Goal: Task Accomplishment & Management: Complete application form

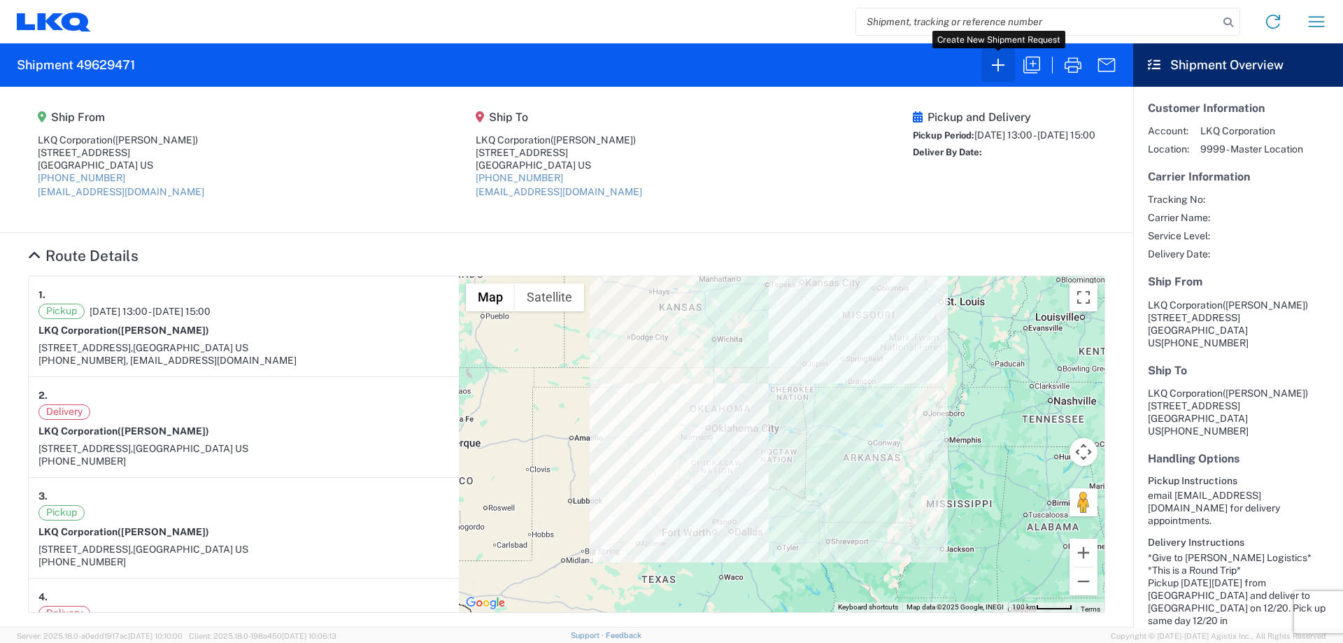
click at [1000, 69] on icon "button" at bounding box center [998, 65] width 22 height 22
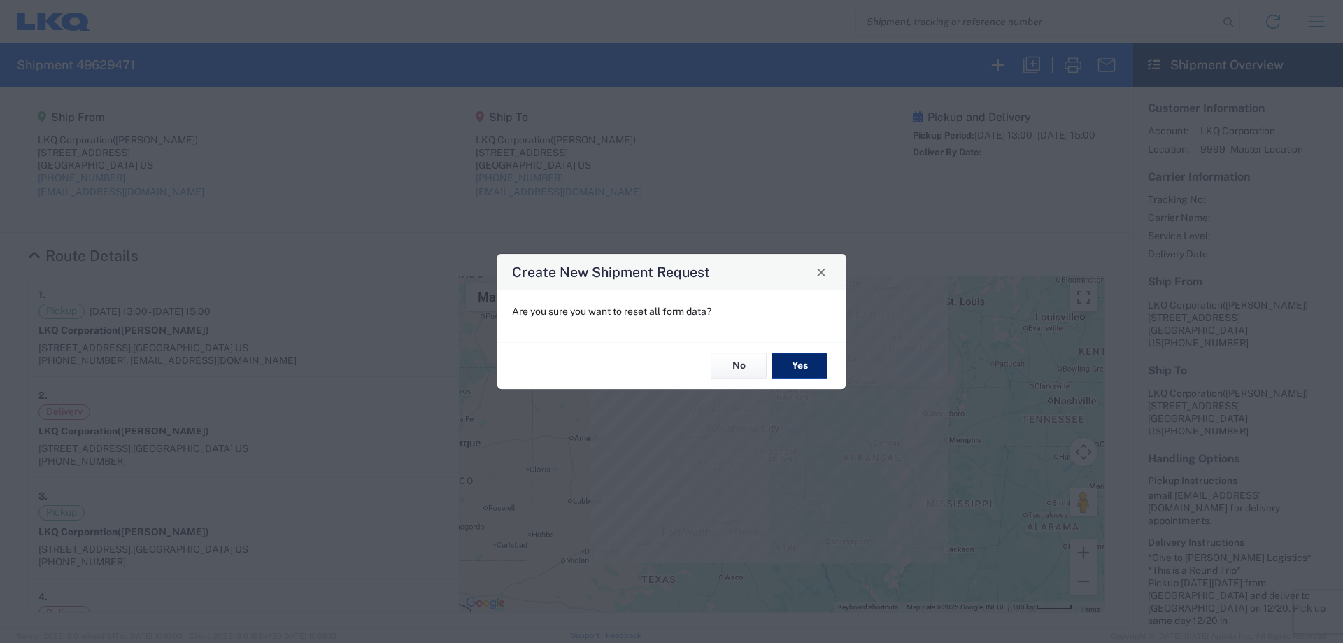
click at [799, 371] on button "Yes" at bounding box center [800, 366] width 56 height 26
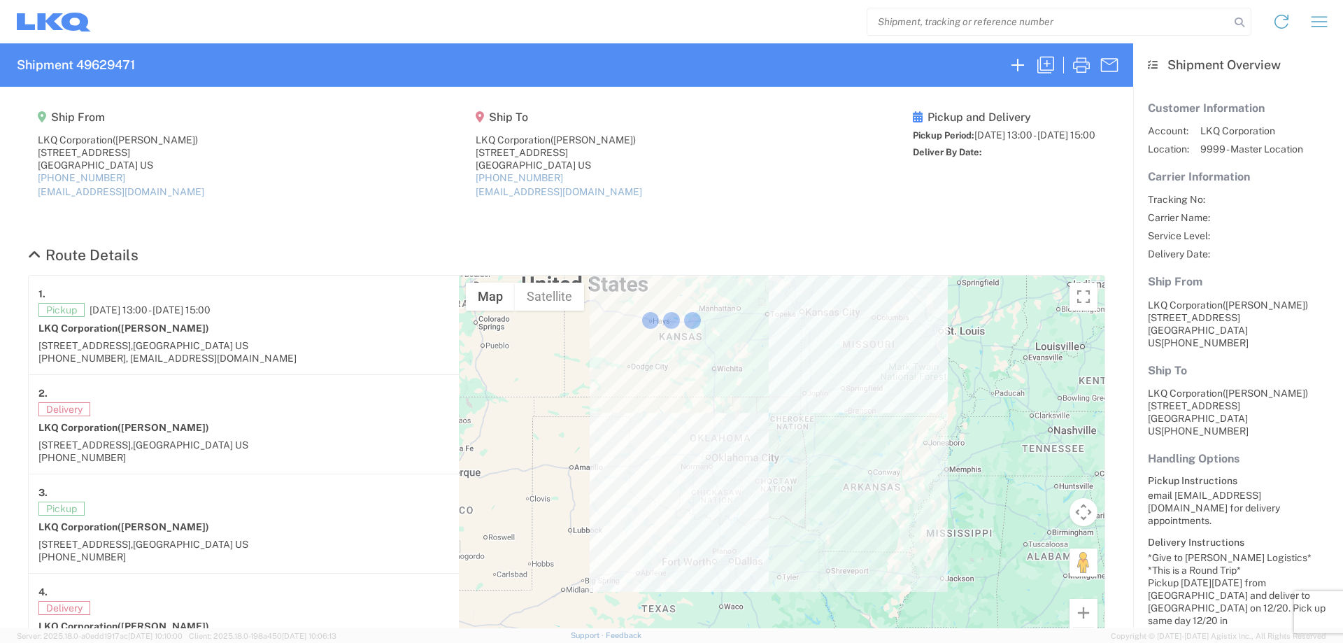
select select "FULL"
select select "LBS"
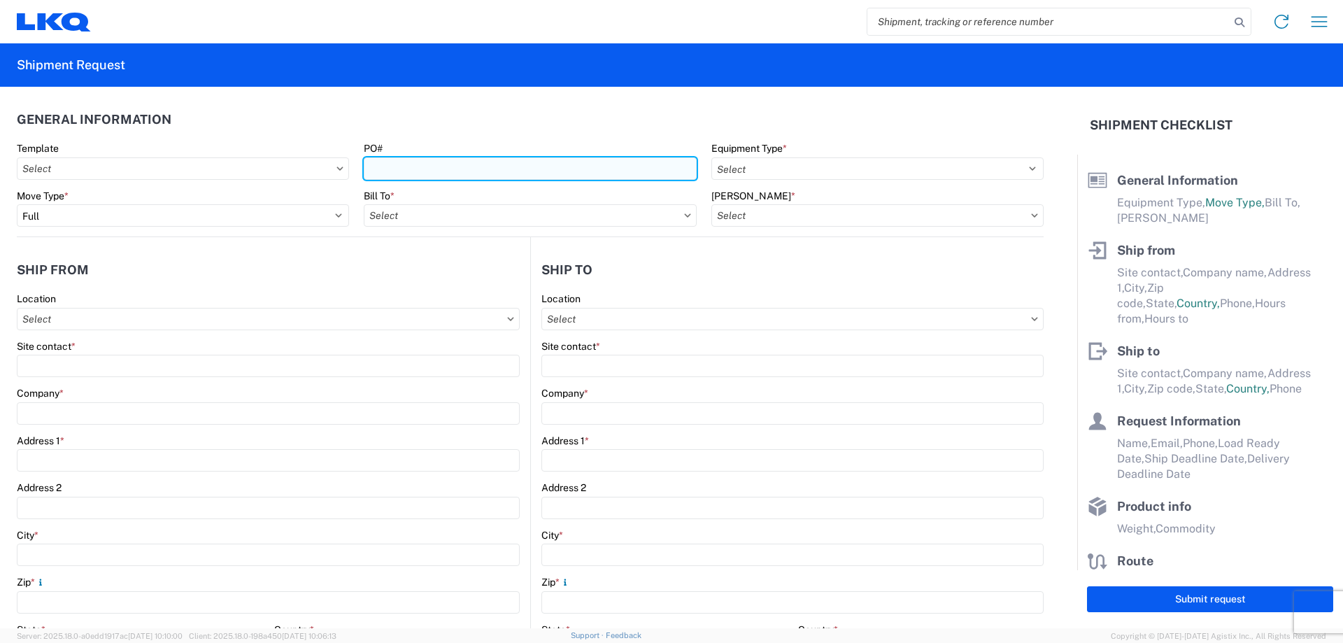
click at [453, 162] on input "PO#" at bounding box center [530, 168] width 332 height 22
type input "Yamato090425"
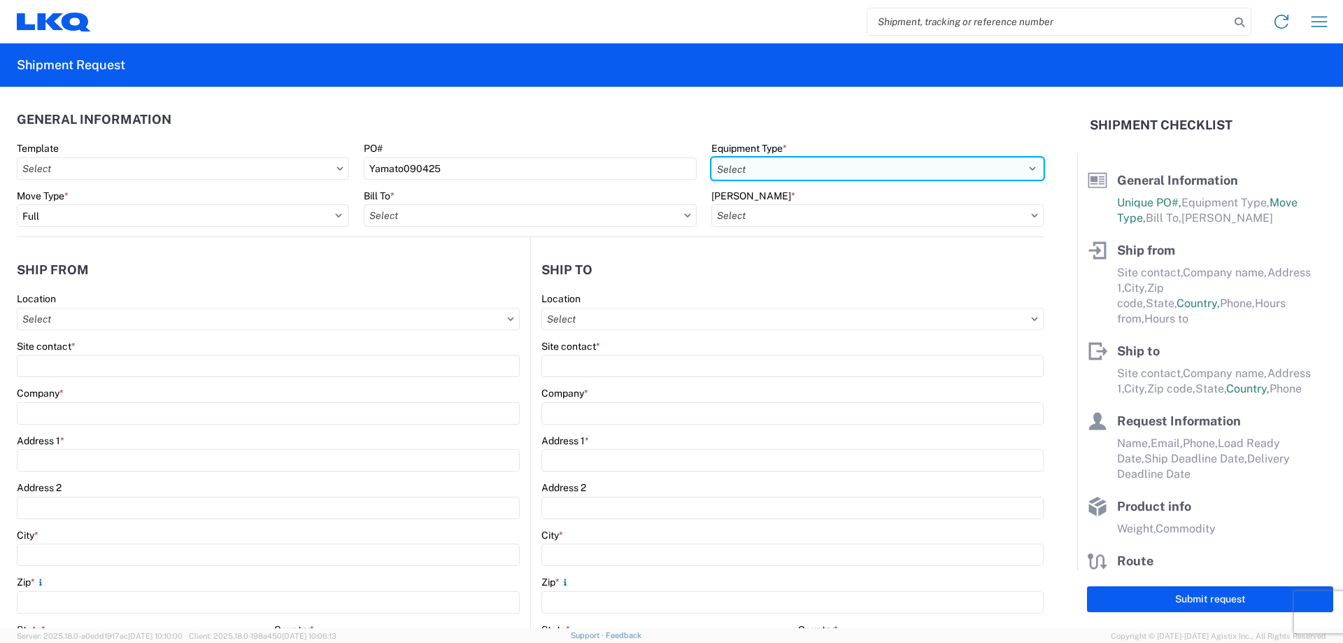
click at [750, 167] on select "Select 53’ Dry Van Flatbed Dropdeck (van) Lowboy (flatbed) Rail" at bounding box center [878, 168] width 332 height 22
select select "STDV"
click at [712, 157] on select "Select 53’ Dry Van Flatbed Dropdeck (van) Lowboy (flatbed) Rail" at bounding box center [878, 168] width 332 height 22
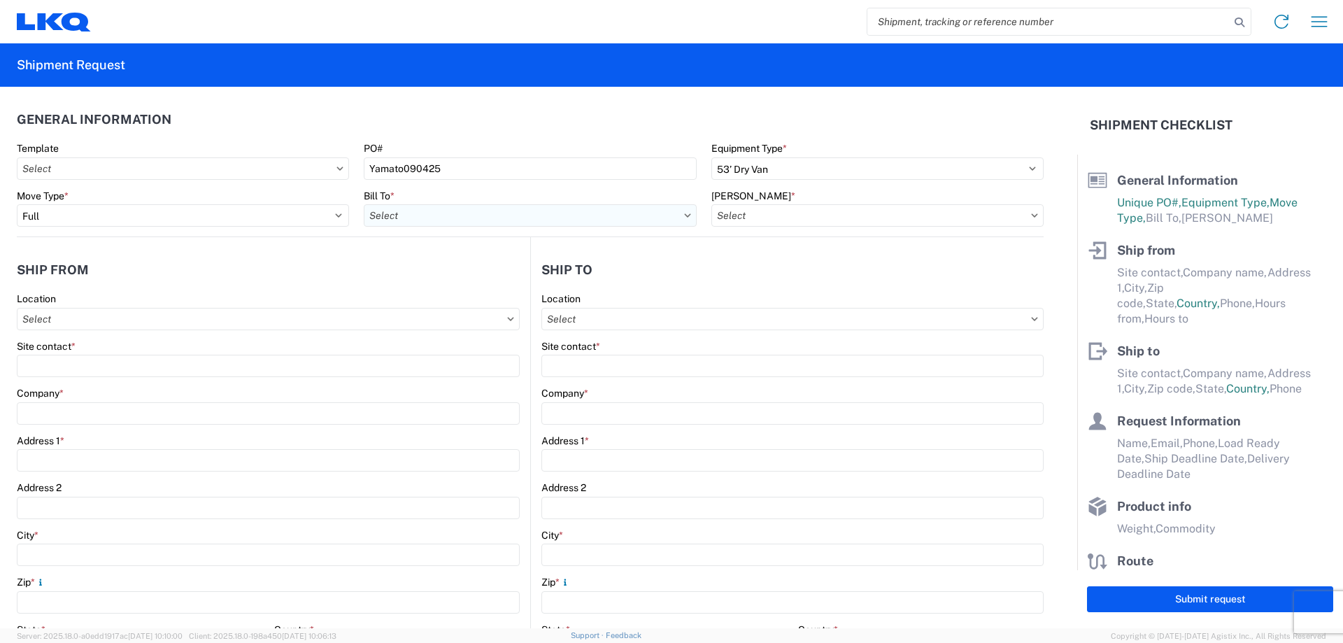
click at [389, 215] on input "Bill To *" at bounding box center [530, 215] width 332 height 22
type input "1882"
click at [498, 280] on div "1882 - North American ATK Corporation" at bounding box center [486, 278] width 245 height 22
type input "1882 - North American ATK Corporation"
click at [760, 213] on input "[PERSON_NAME] *" at bounding box center [878, 215] width 332 height 22
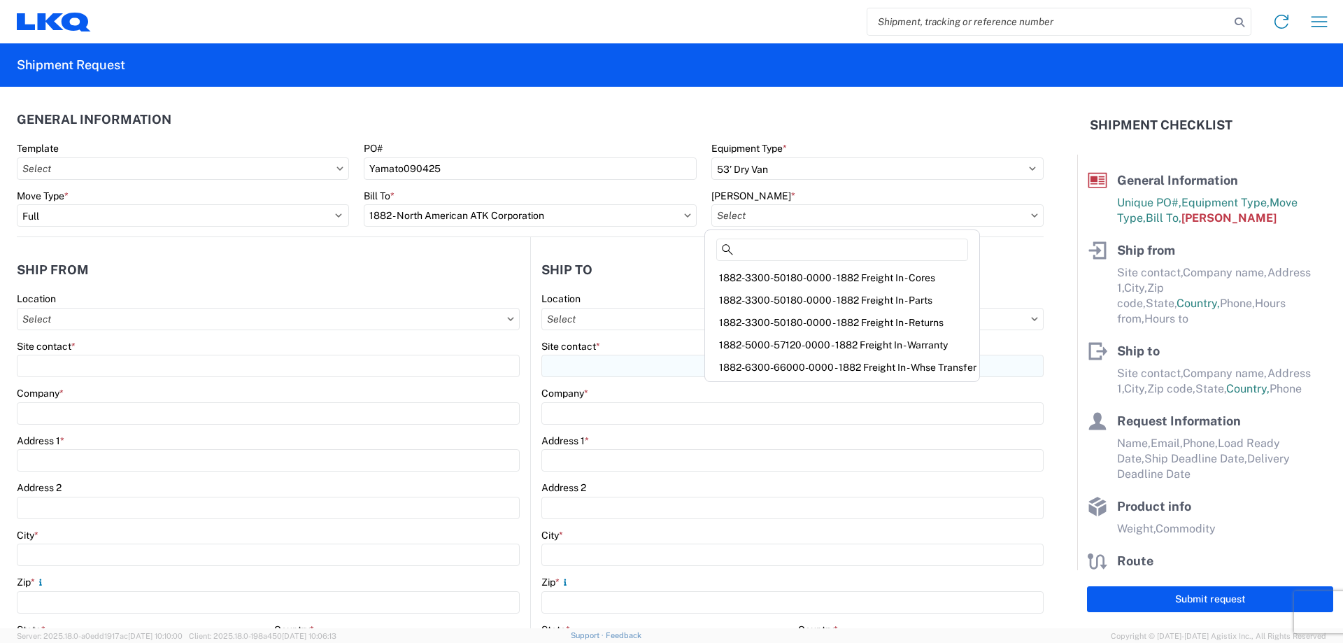
click at [863, 360] on div "1882-6300-66000-0000 - 1882 Freight In - Whse Transfer" at bounding box center [842, 367] width 269 height 22
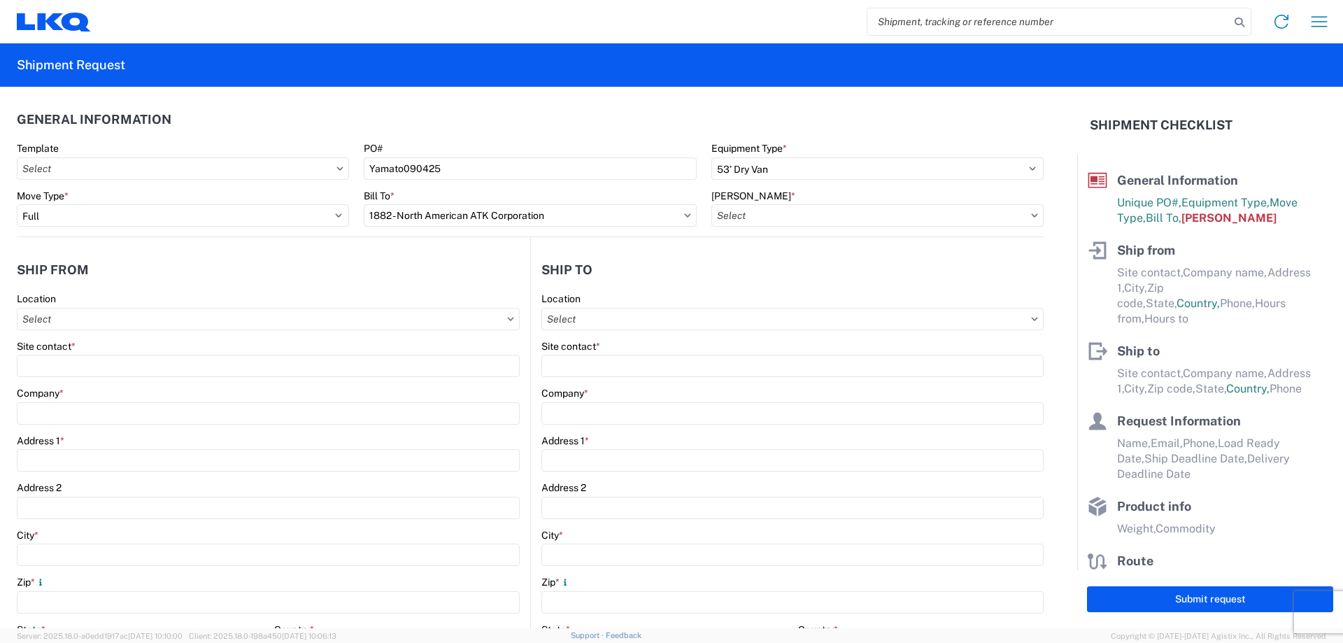
type input "1882-6300-66000-0000 - 1882 Freight In - Whse Transfer"
click at [118, 313] on input "Location" at bounding box center [268, 319] width 503 height 22
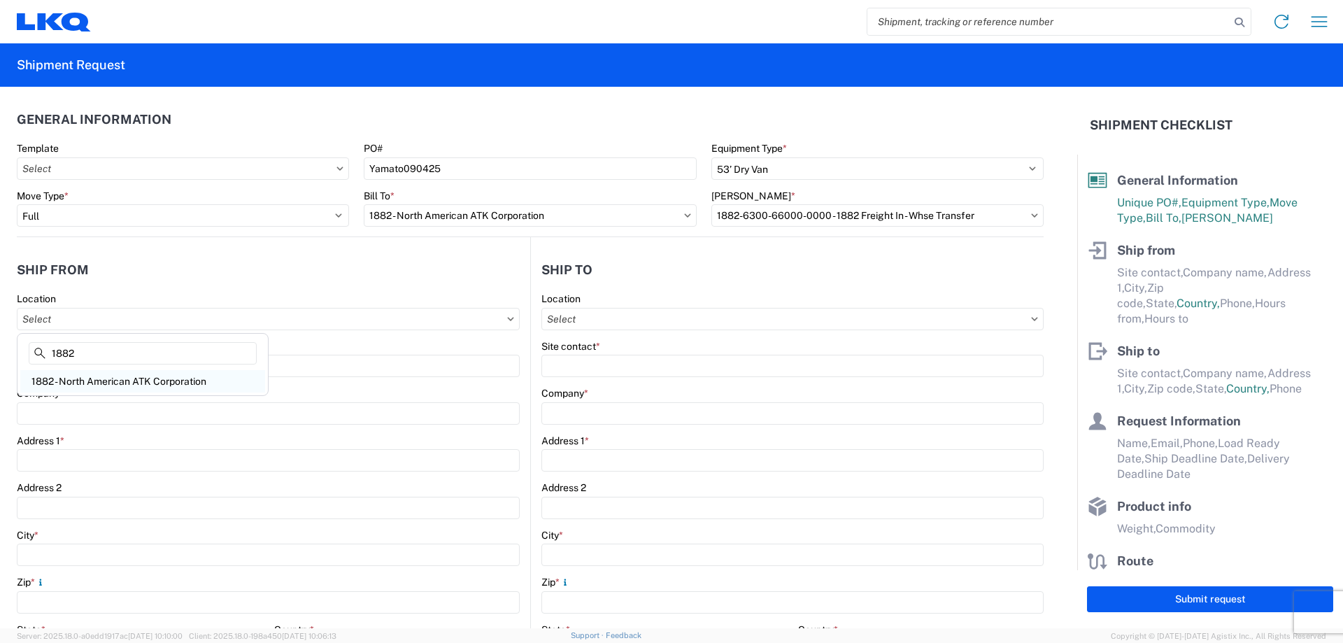
type input "1882"
click at [117, 378] on div "1882 - North American ATK Corporation" at bounding box center [142, 381] width 245 height 22
type input "1882 - North American ATK Corporation"
type input "LKQ Corporation"
type input "[STREET_ADDRESS]"
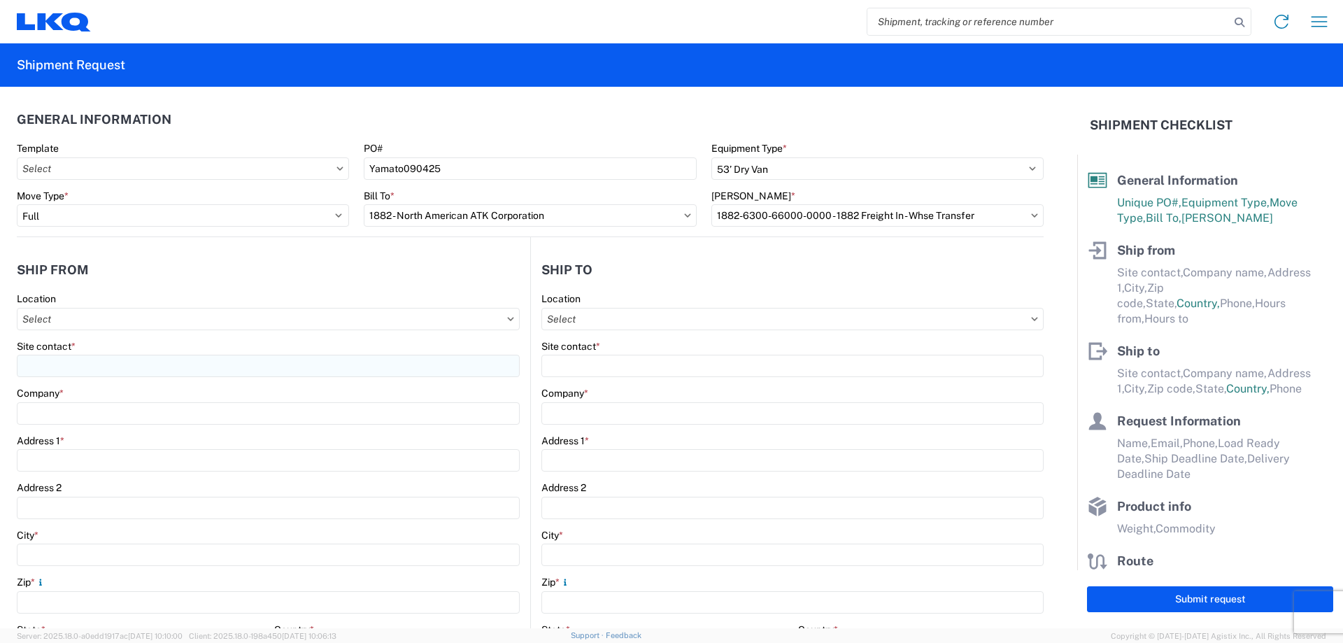
type input "[GEOGRAPHIC_DATA]"
type input "75050"
select select "[GEOGRAPHIC_DATA]"
select select "US"
type input "[PHONE_NUMBER]"
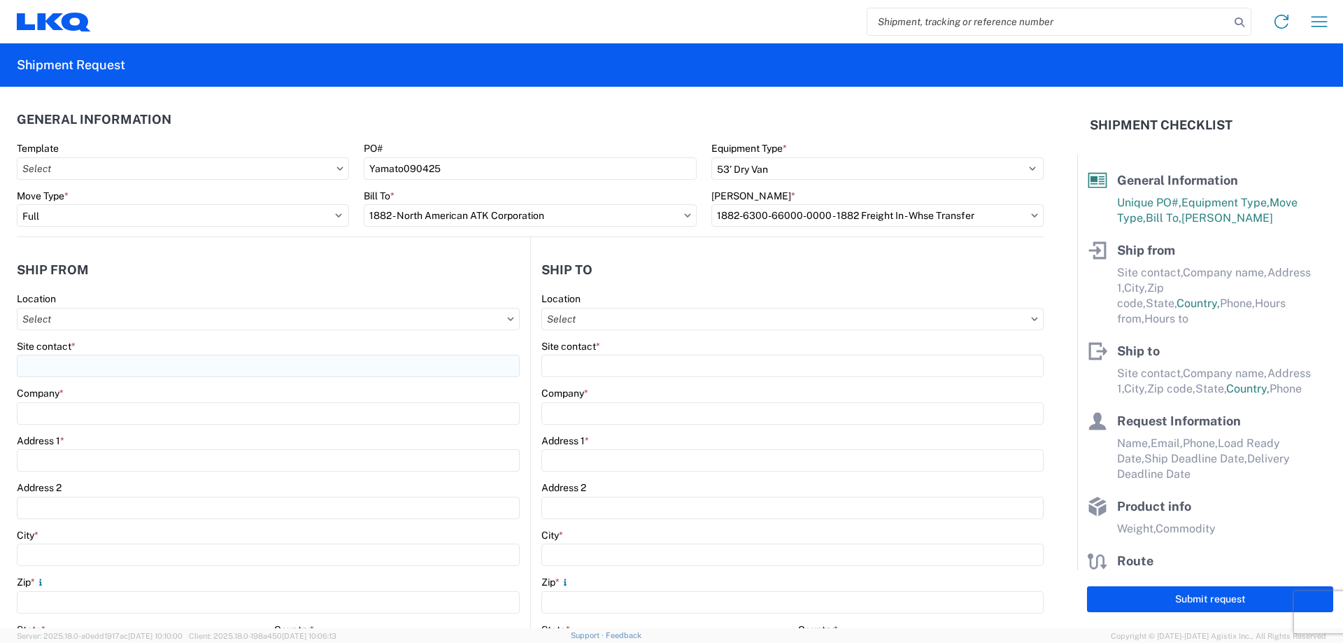
type input "07:00"
type input "17:00"
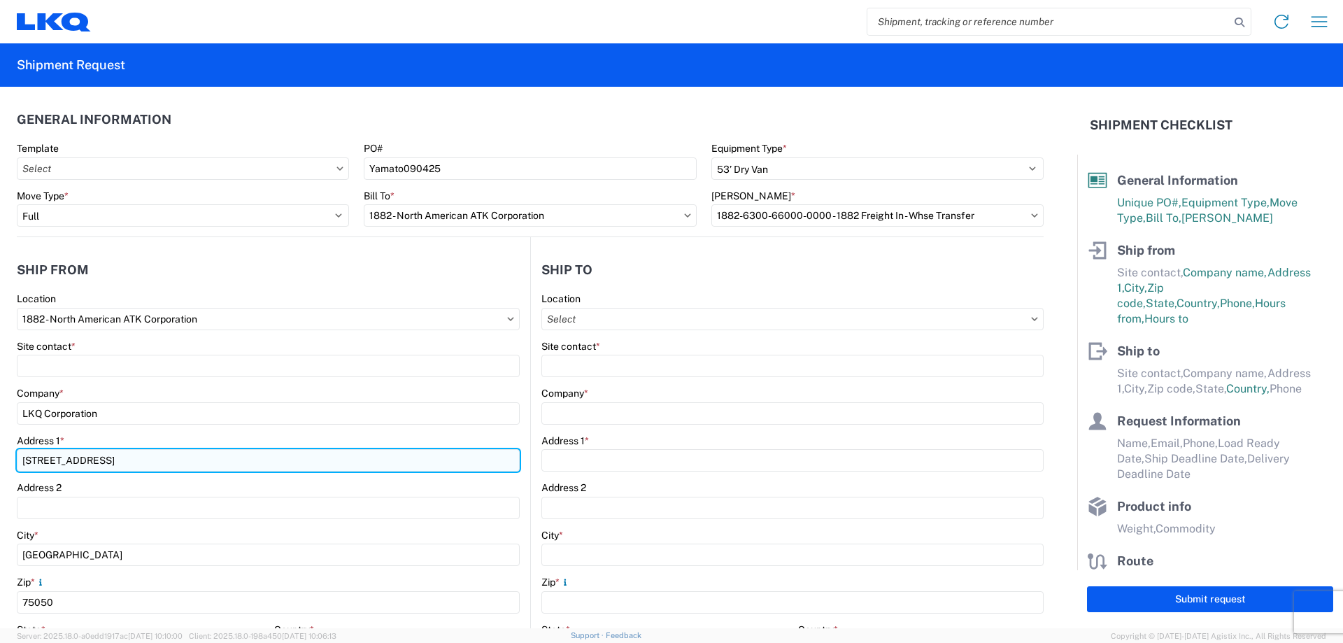
click at [141, 459] on input "[STREET_ADDRESS]" at bounding box center [268, 460] width 503 height 22
type input "[STREET_ADDRESS]"
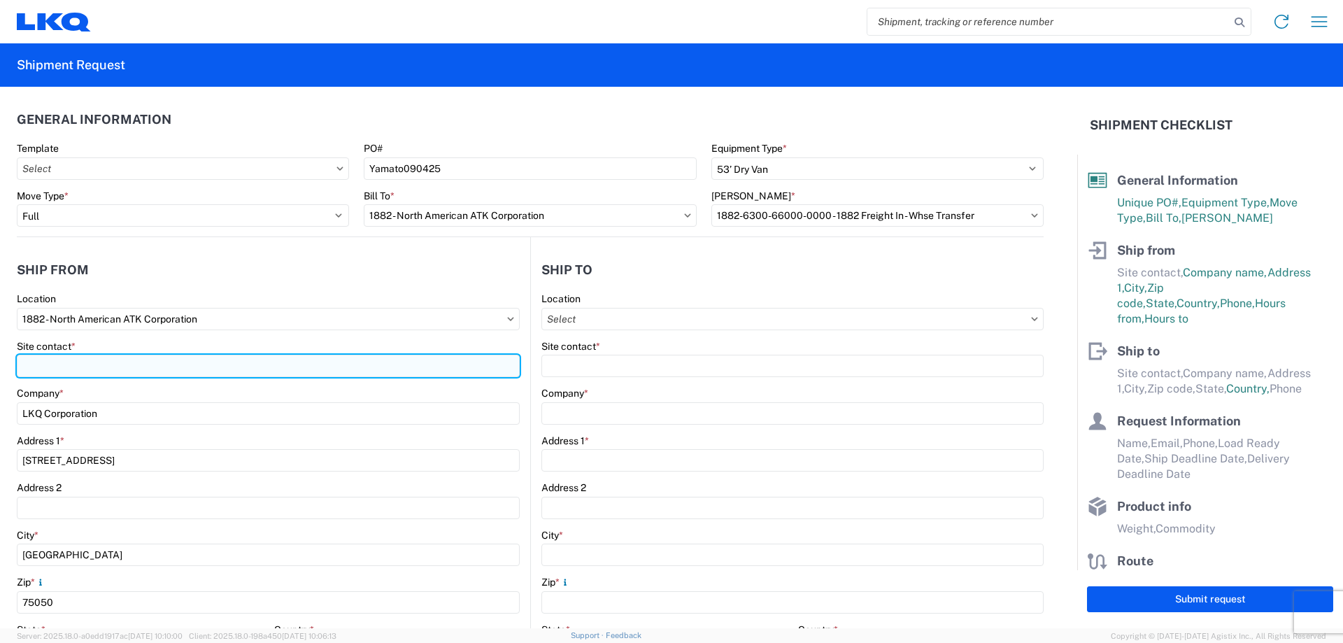
click at [129, 361] on input "Site contact *" at bounding box center [268, 366] width 503 height 22
type input "[PERSON_NAME]"
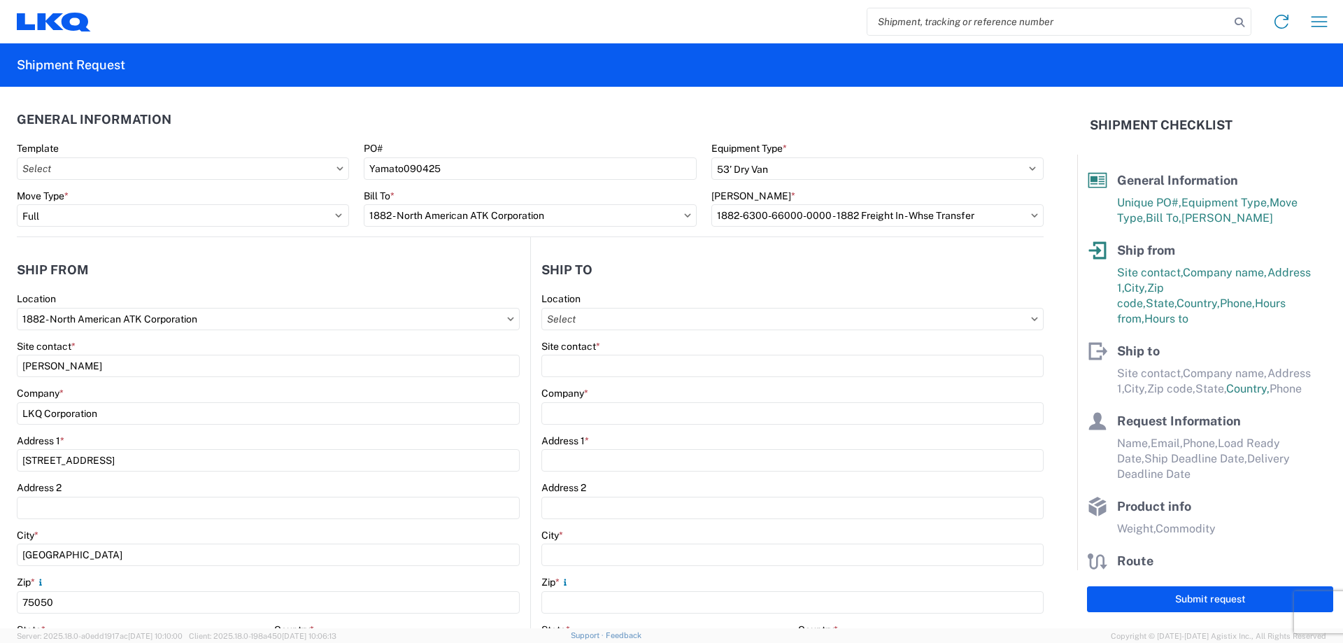
click at [209, 288] on agx-form-section "Ship from 1882 Location 1882 - North American ATK Corporation Site contact * [P…" at bounding box center [274, 549] width 514 height 590
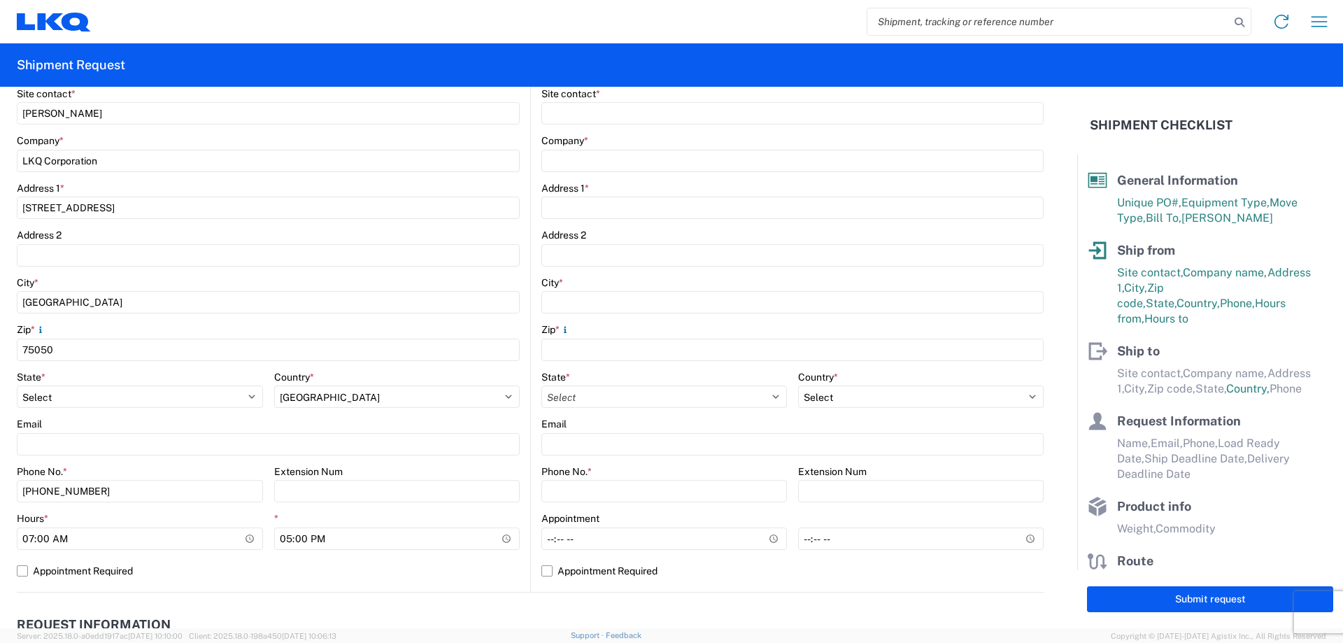
scroll to position [280, 0]
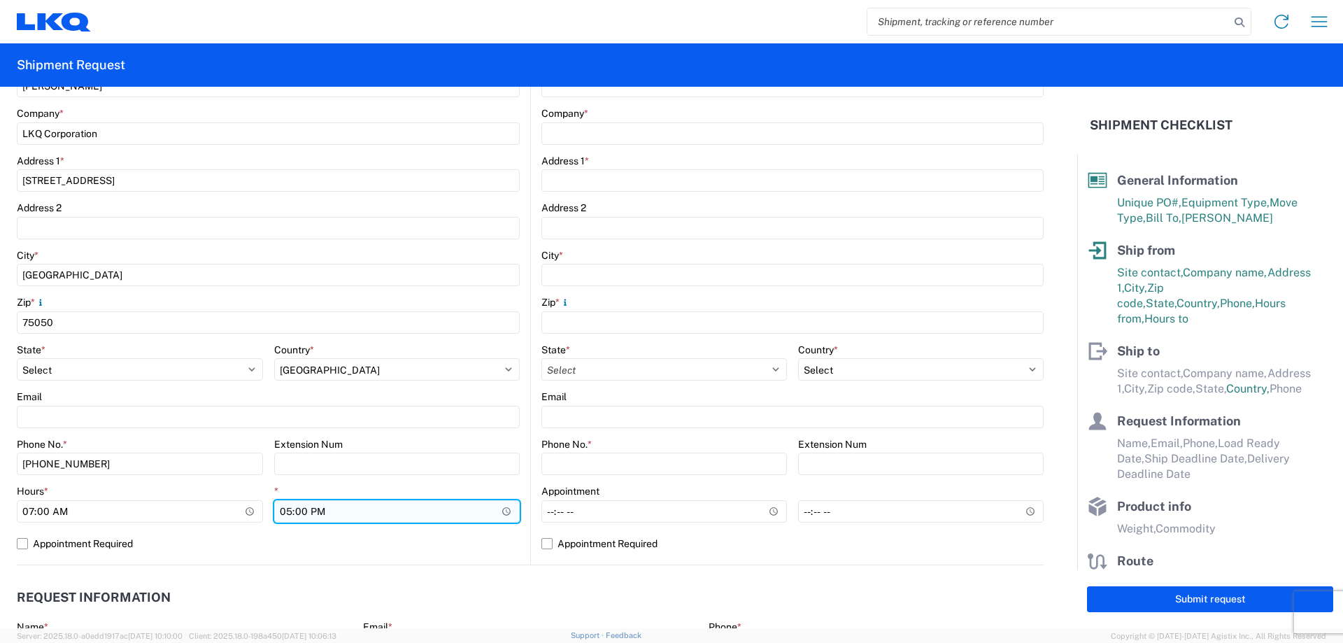
click at [283, 507] on input "17:00" at bounding box center [397, 511] width 246 height 22
type input "15:00"
click at [248, 588] on header "Request Information" at bounding box center [530, 597] width 1027 height 31
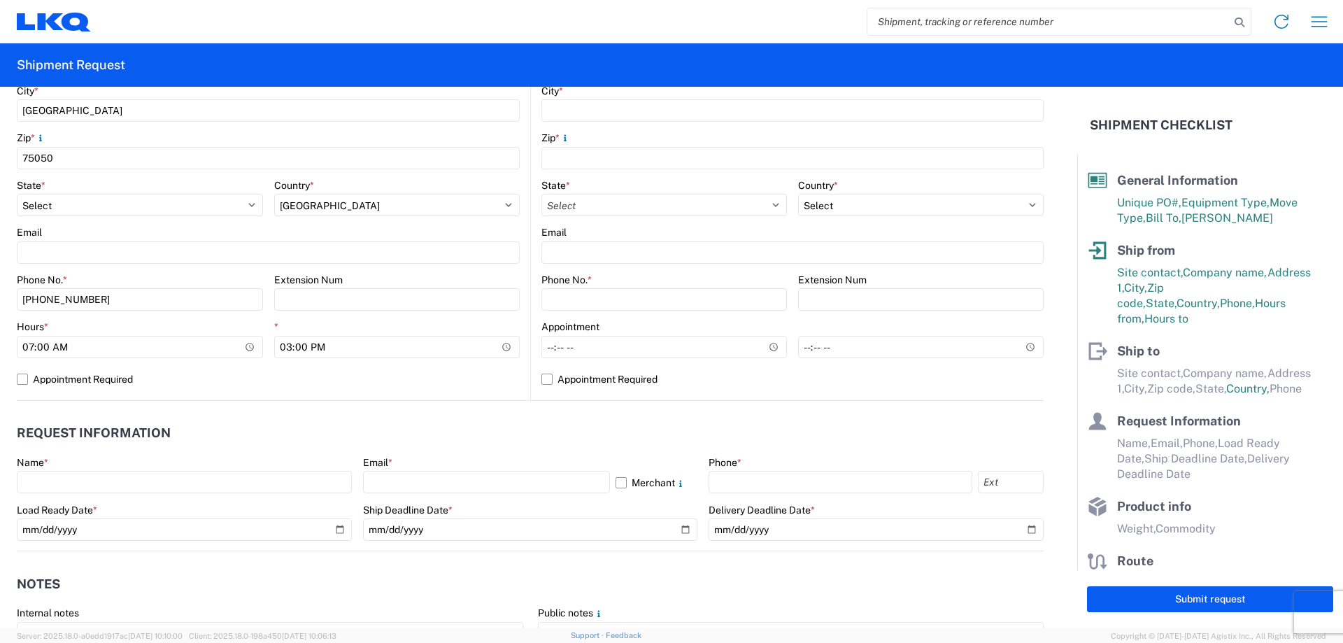
scroll to position [653, 0]
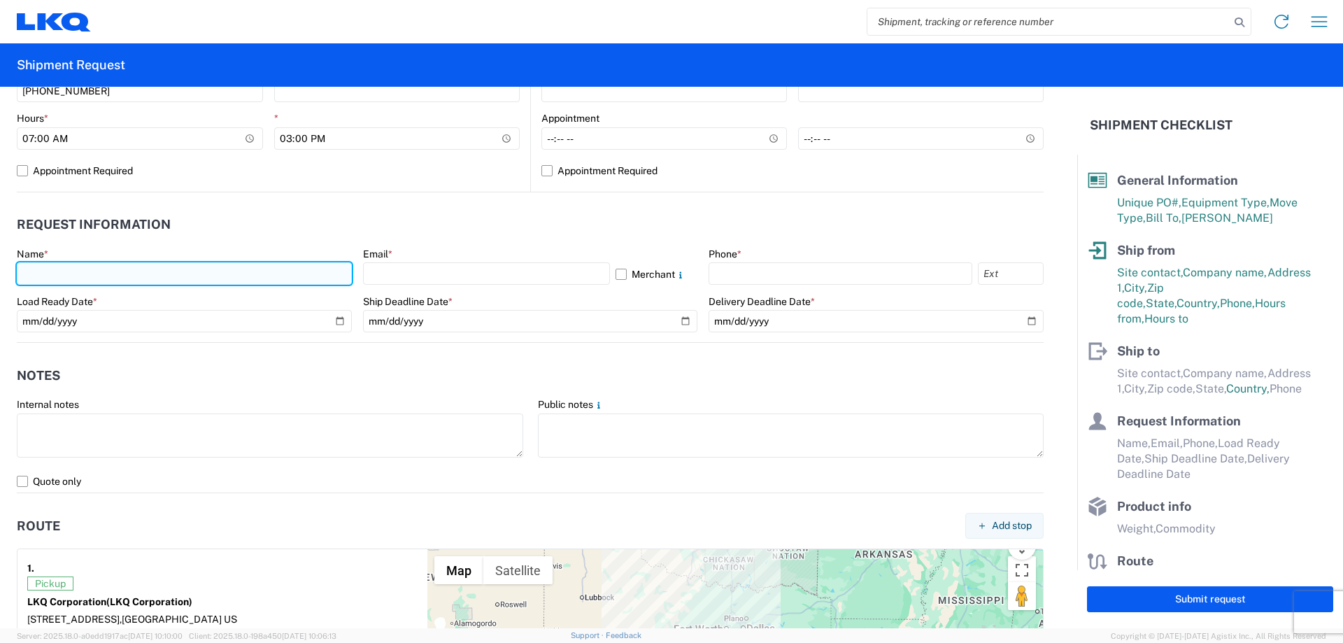
click at [90, 270] on input "text" at bounding box center [184, 273] width 335 height 22
type input "[PERSON_NAME]"
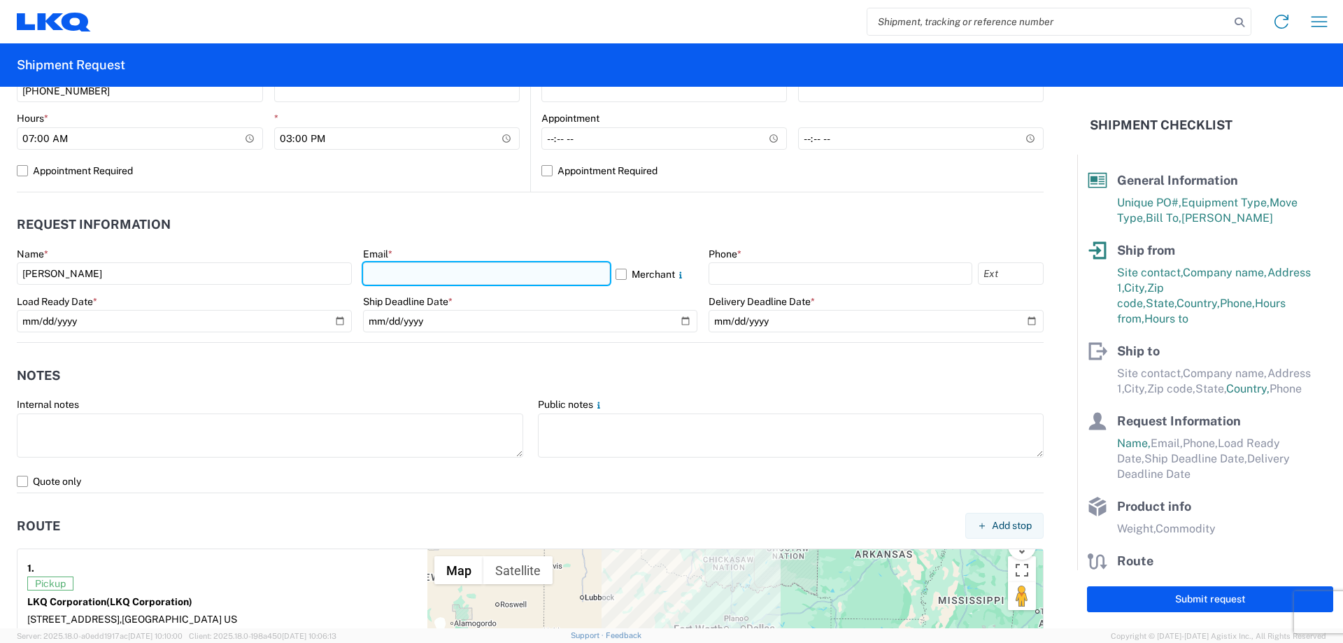
click at [417, 266] on input "text" at bounding box center [486, 273] width 247 height 22
type input "[EMAIL_ADDRESS][DOMAIN_NAME]"
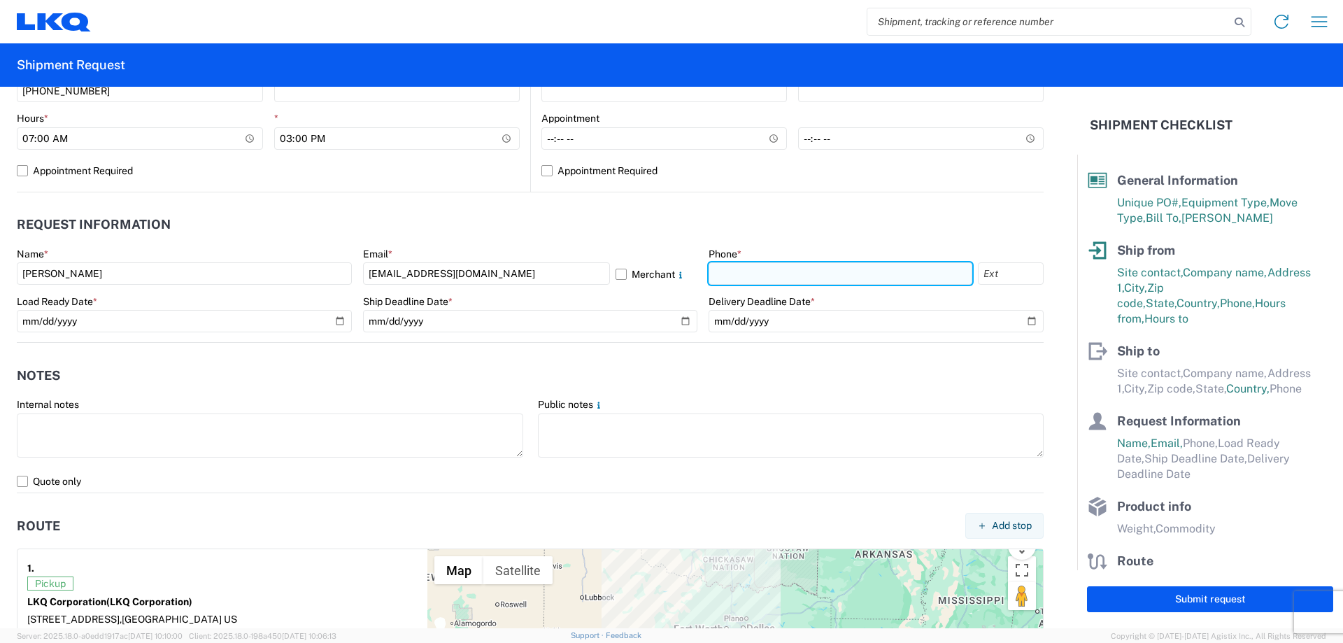
click at [735, 278] on input "text" at bounding box center [841, 273] width 264 height 22
type input "[PHONE_NUMBER]"
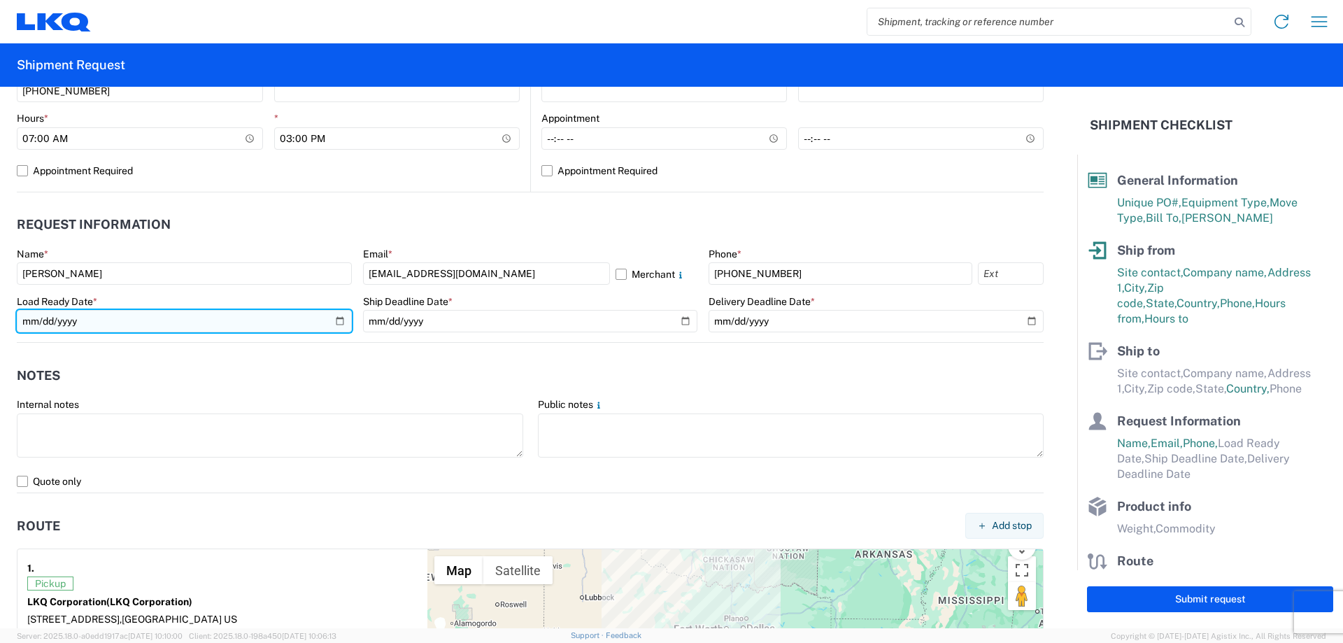
click at [342, 320] on input "date" at bounding box center [184, 321] width 335 height 22
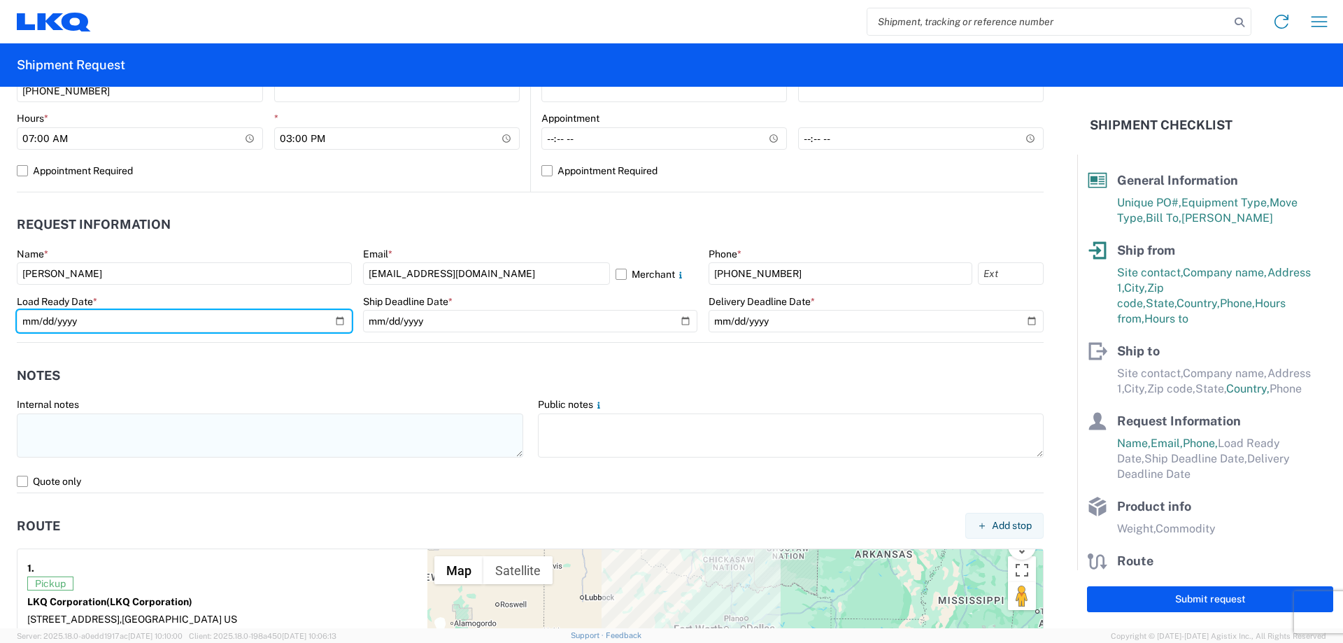
type input "[DATE]"
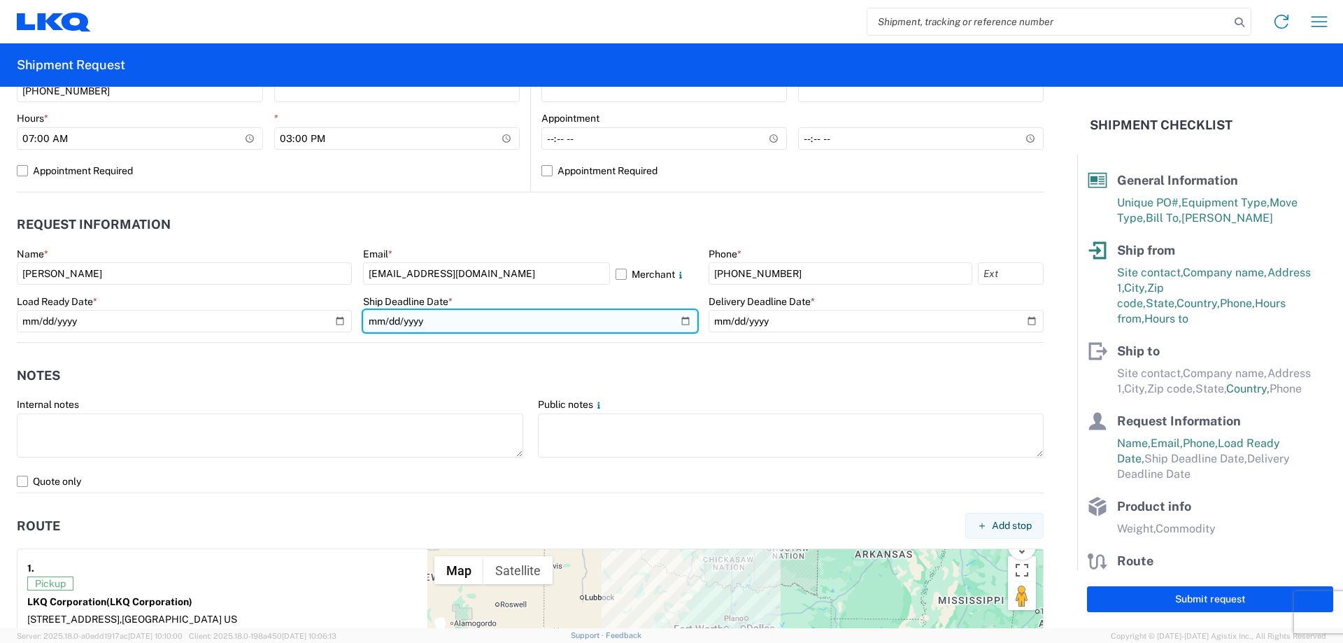
click at [680, 321] on input "date" at bounding box center [530, 321] width 335 height 22
type input "[DATE]"
click at [317, 354] on agx-notes "Notes Internal notes Public notes Quote only" at bounding box center [530, 418] width 1027 height 150
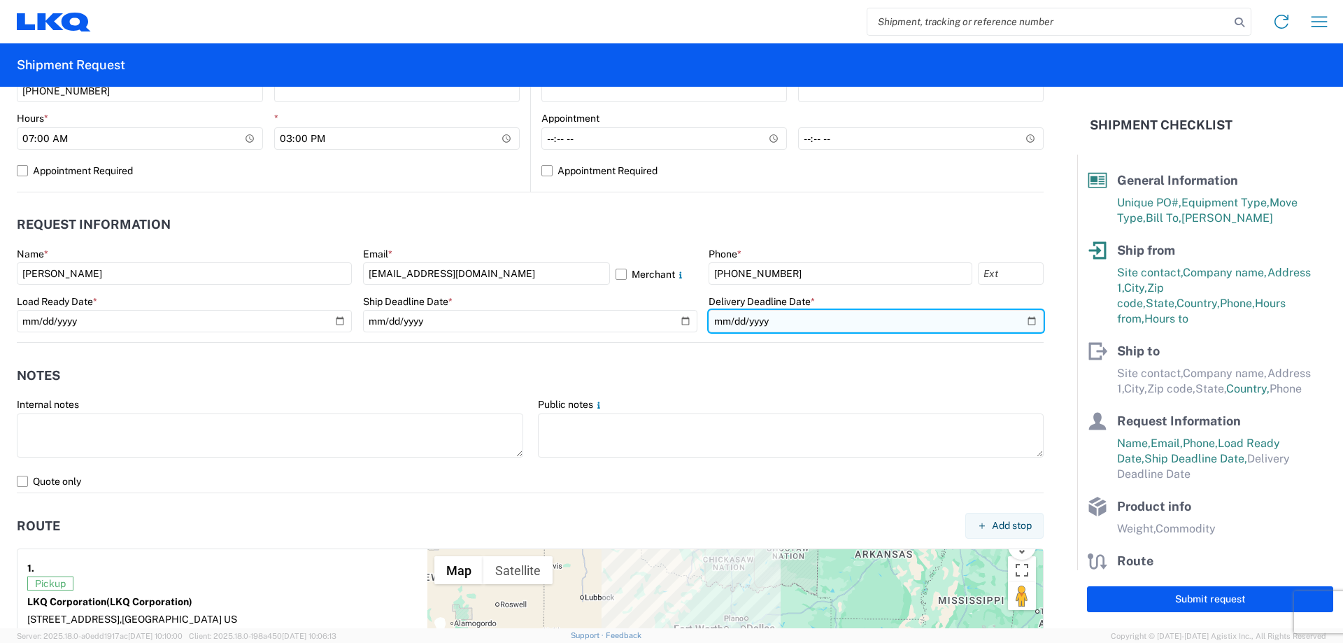
click at [1020, 322] on input "date" at bounding box center [876, 321] width 335 height 22
type input "[DATE]"
click at [670, 373] on header "Notes" at bounding box center [530, 375] width 1027 height 31
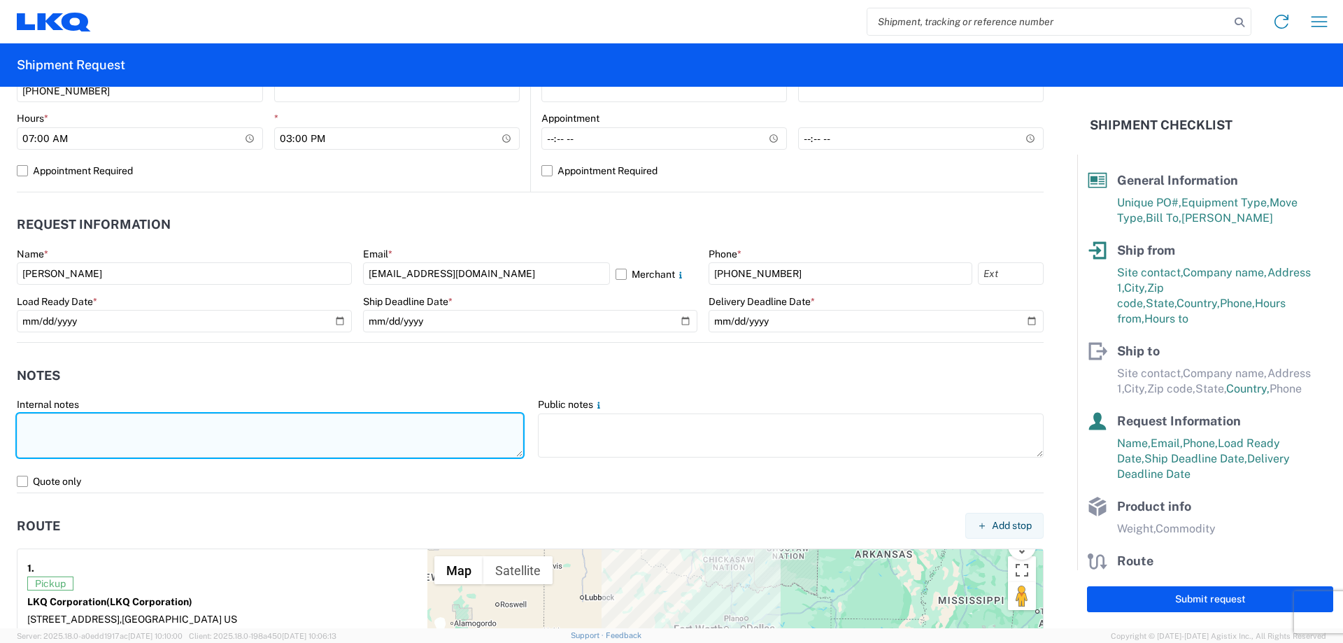
click at [214, 446] on textarea at bounding box center [270, 435] width 507 height 44
click at [131, 439] on textarea at bounding box center [270, 435] width 507 height 44
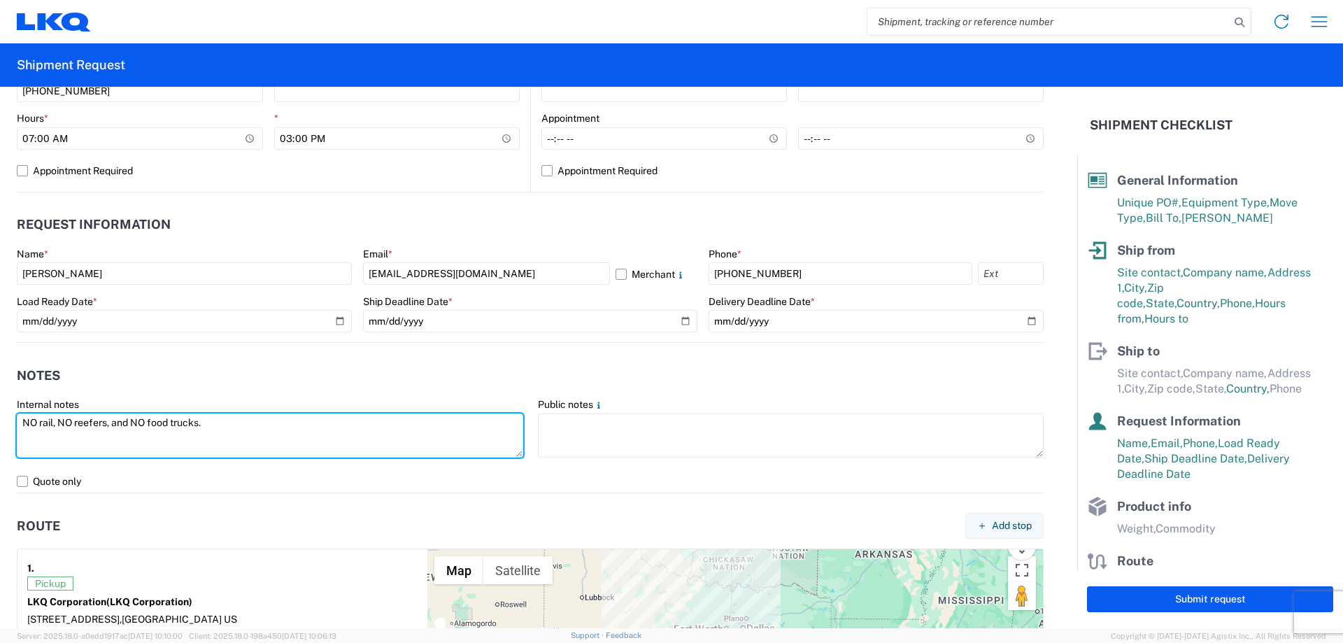
drag, startPoint x: 237, startPoint y: 427, endPoint x: 0, endPoint y: 428, distance: 237.2
click at [0, 428] on form "General Information Template PO# Yamato090425 Equipment Type * Select 53’ Dry V…" at bounding box center [538, 358] width 1077 height 542
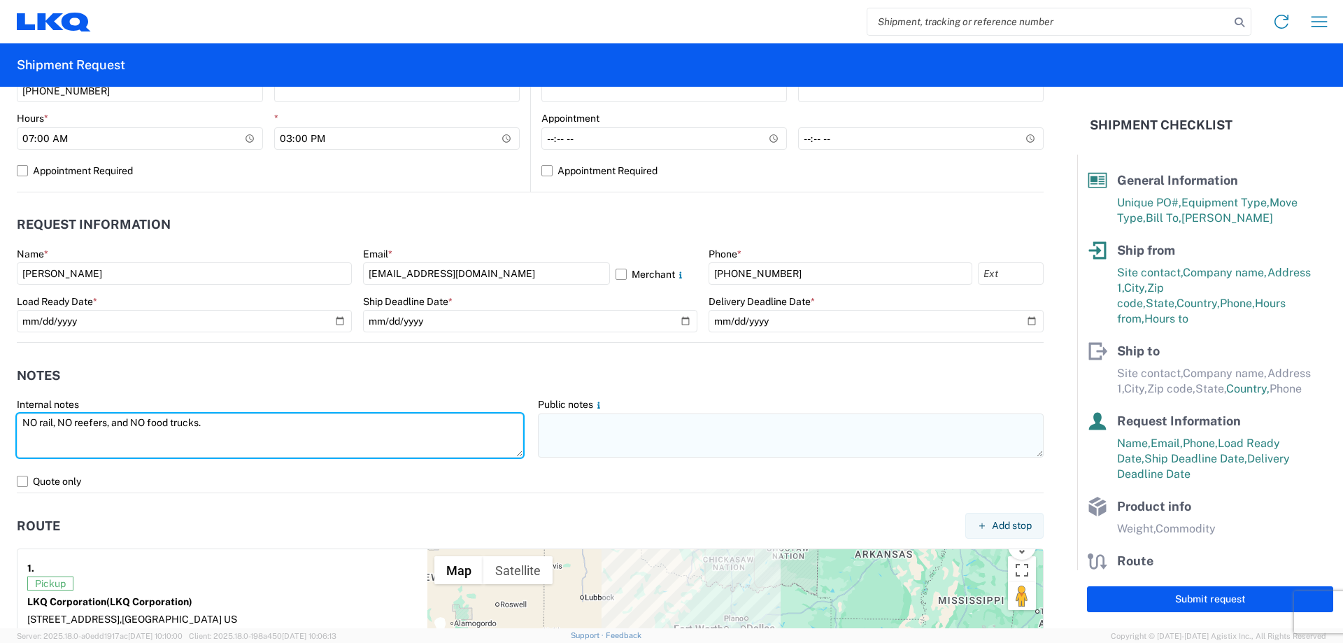
type textarea "NO rail, NO reefers, and NO food trucks."
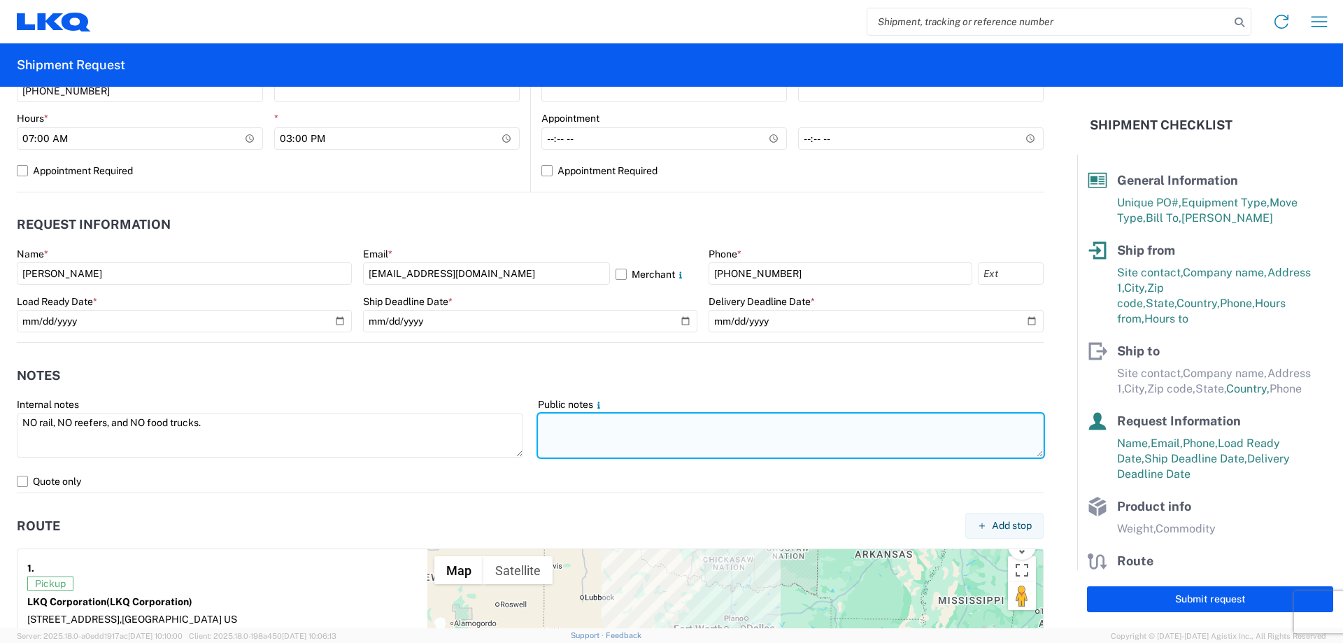
click at [565, 433] on textarea at bounding box center [791, 435] width 507 height 44
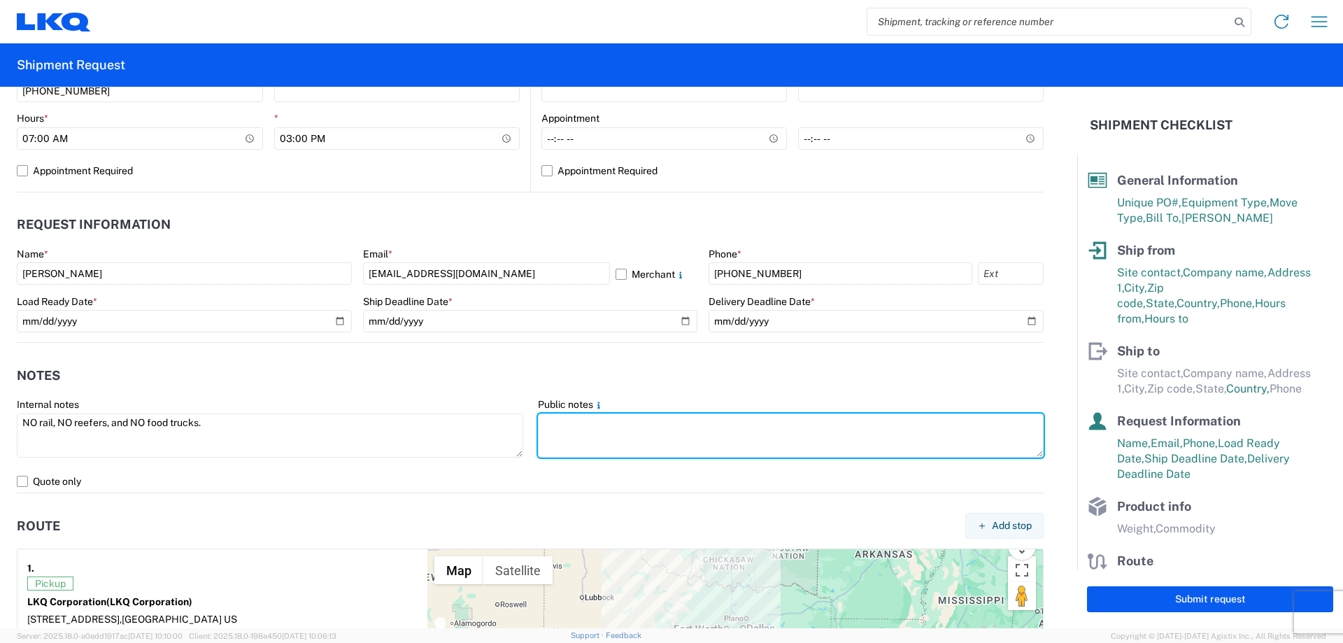
paste textarea "NO rail, NO reefers, and NO food trucks."
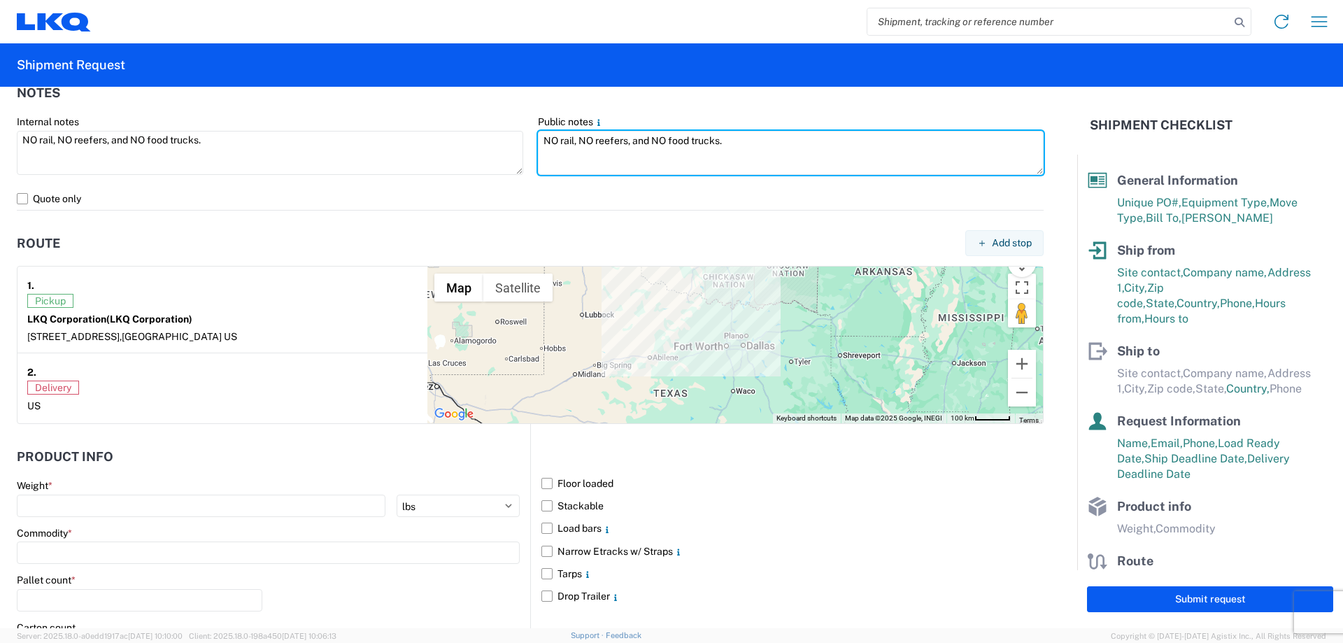
scroll to position [1121, 0]
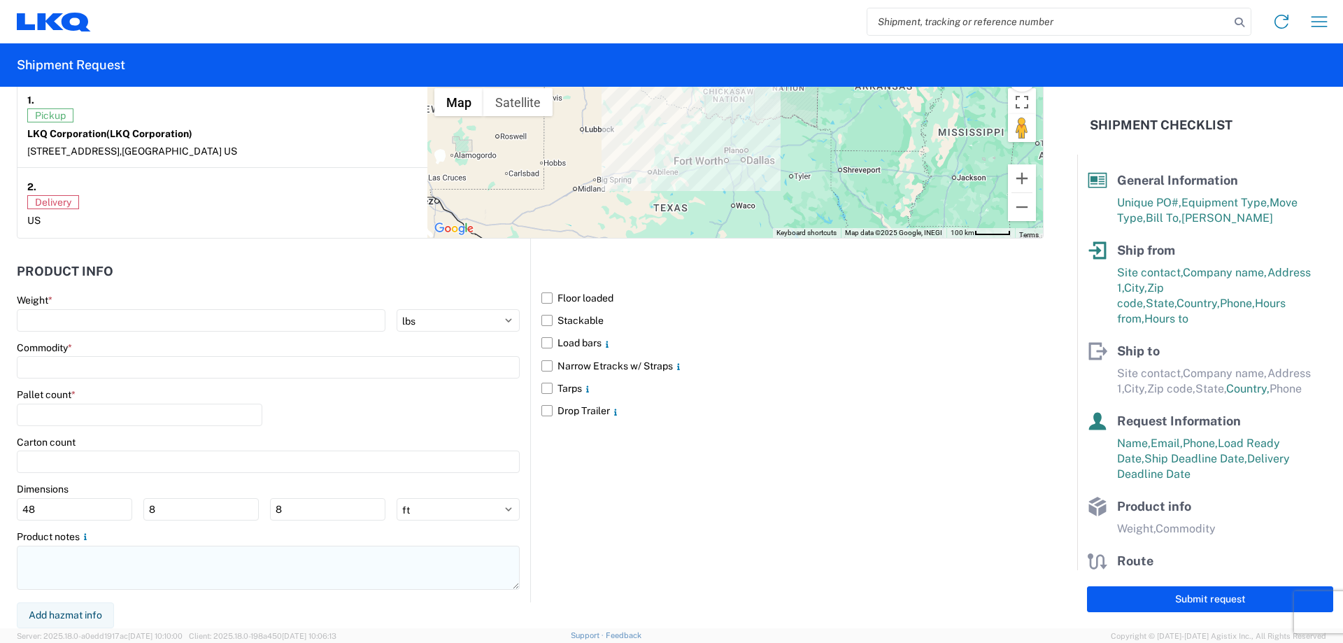
type textarea "NO rail, NO reefers, and NO food trucks."
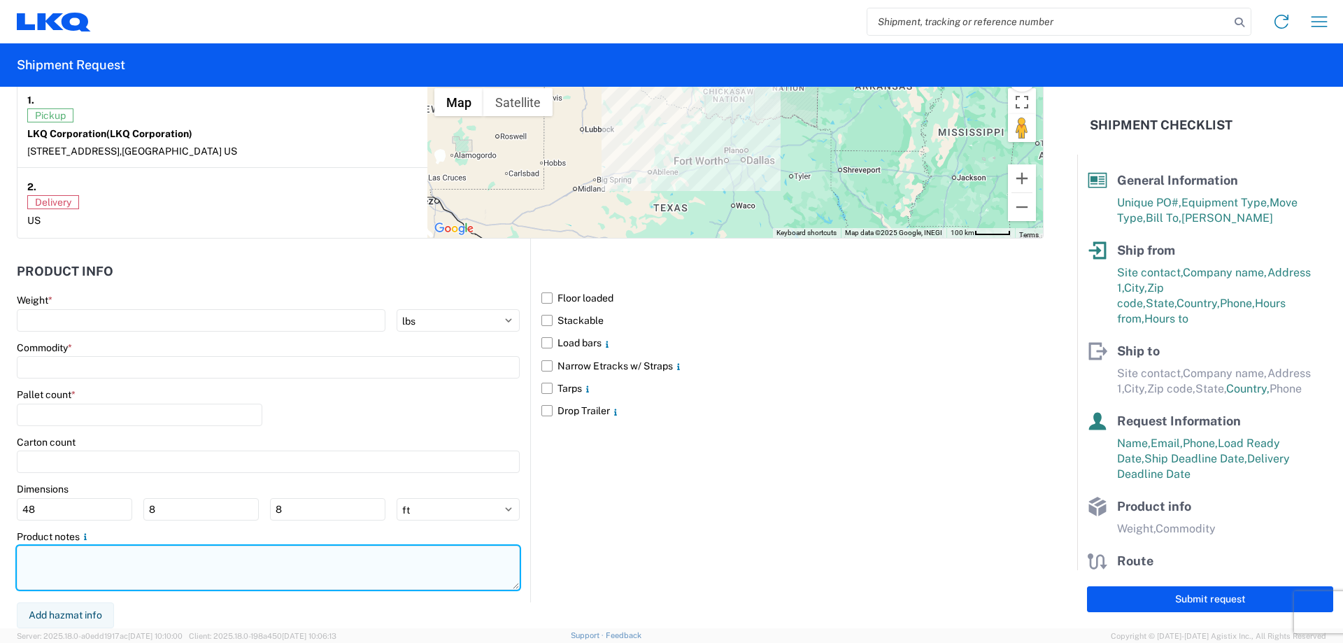
click at [109, 574] on textarea at bounding box center [268, 568] width 503 height 44
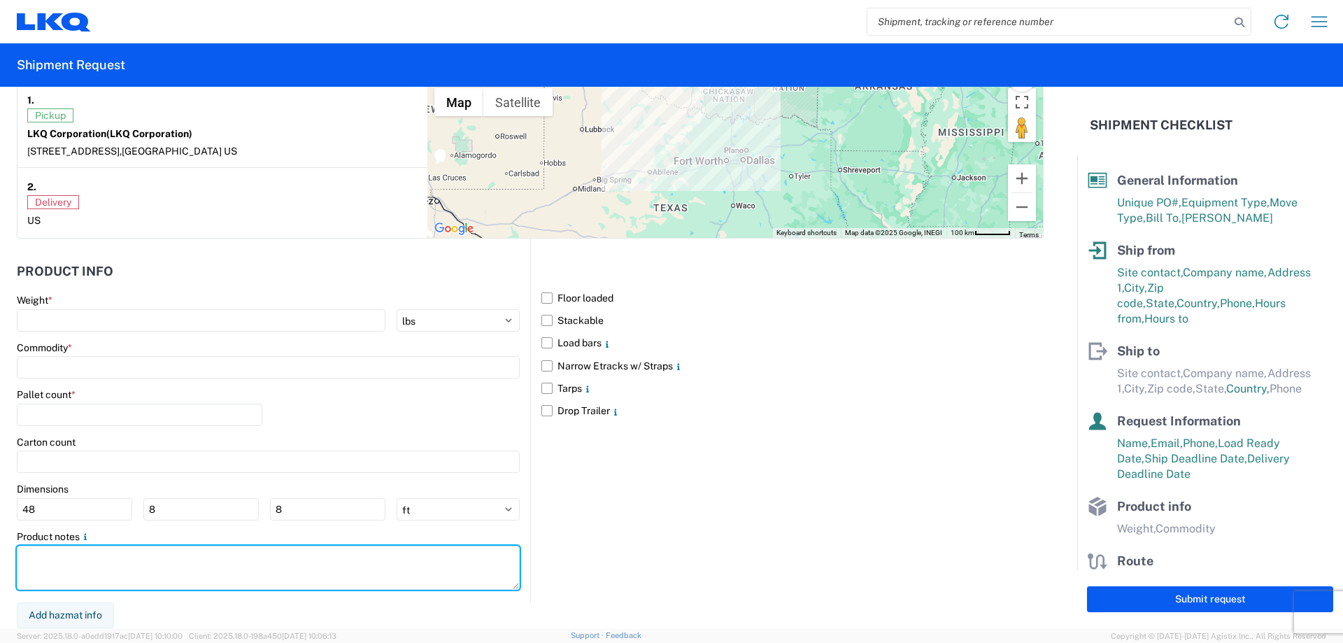
paste textarea "NO rail, NO reefers, and NO food trucks."
type textarea "NO rail, NO reefers, and NO food trucks."
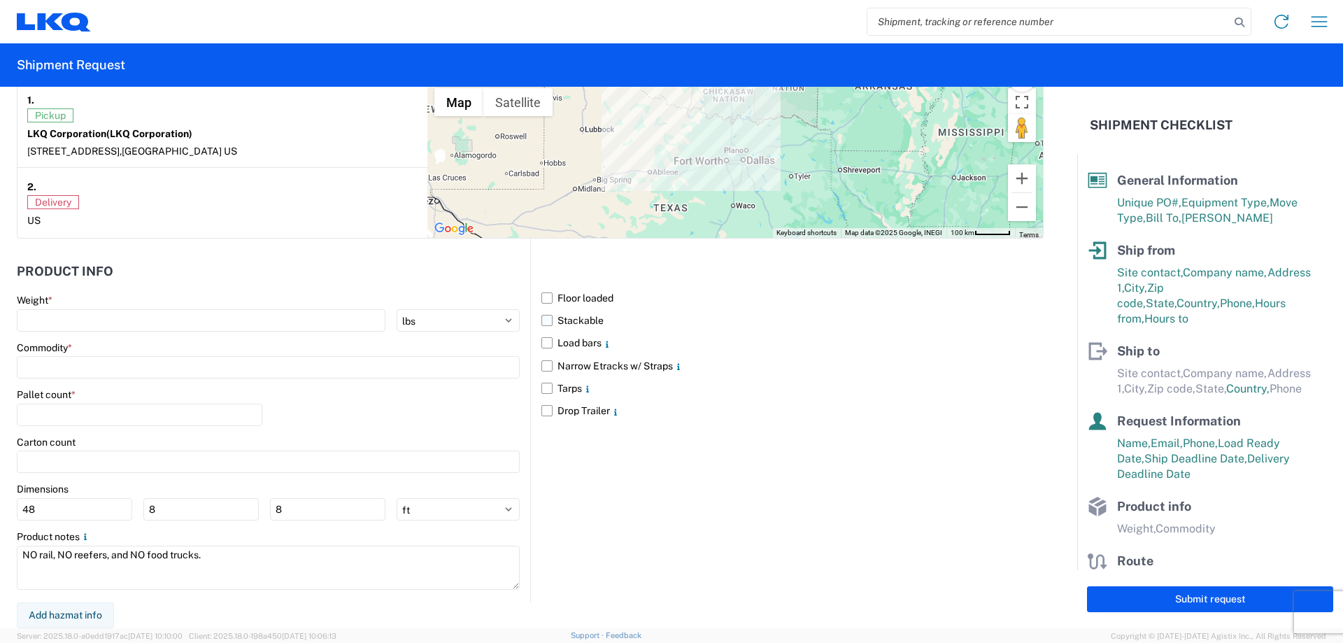
click at [551, 320] on label "Stackable" at bounding box center [793, 320] width 502 height 22
click at [0, 0] on input "Stackable" at bounding box center [0, 0] width 0 height 0
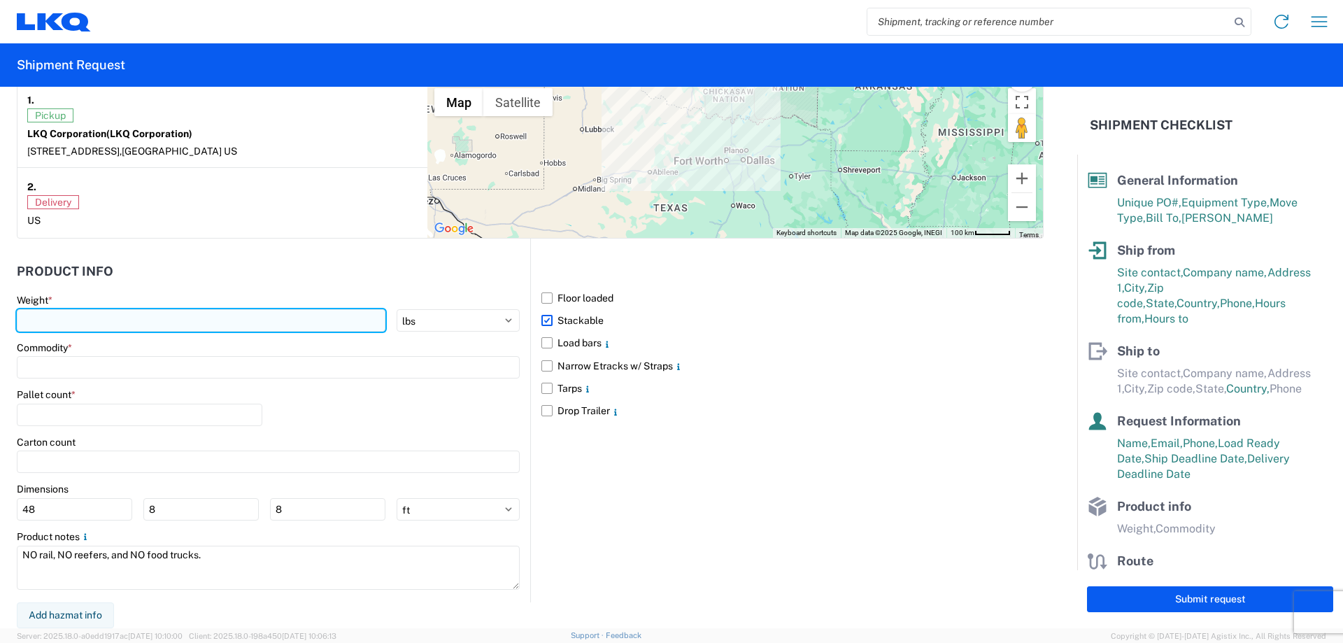
click at [66, 315] on input "number" at bounding box center [201, 320] width 369 height 22
type input "40000"
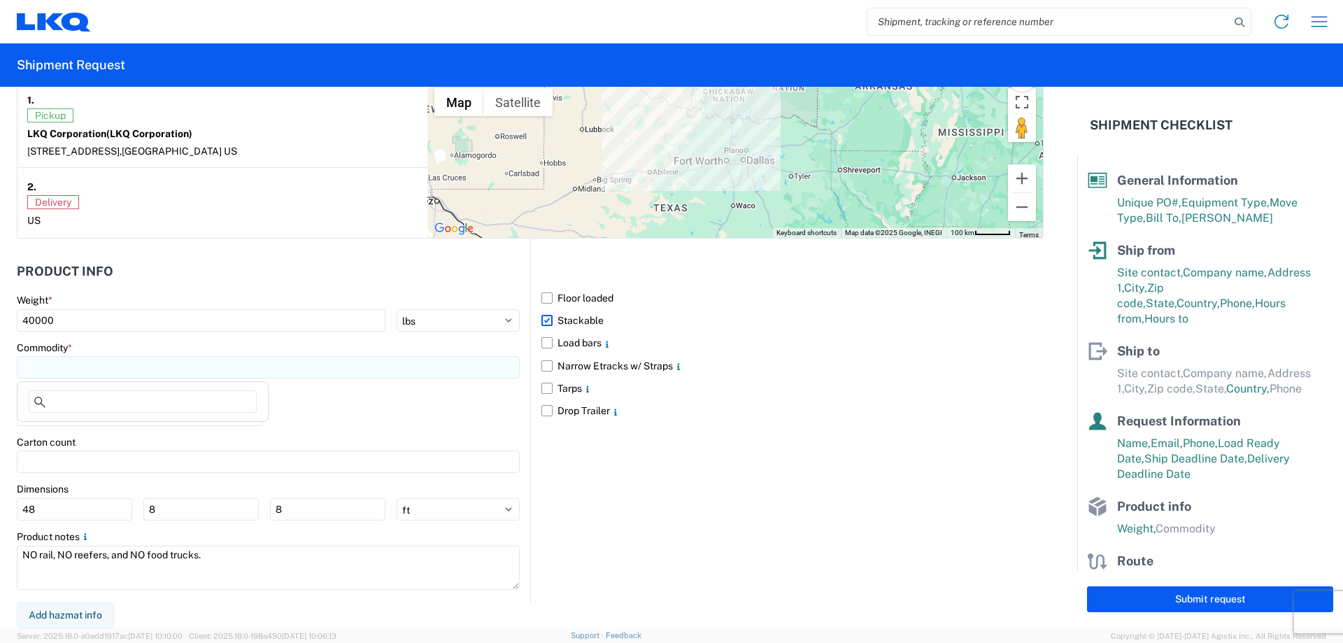
click at [76, 375] on input at bounding box center [268, 367] width 503 height 22
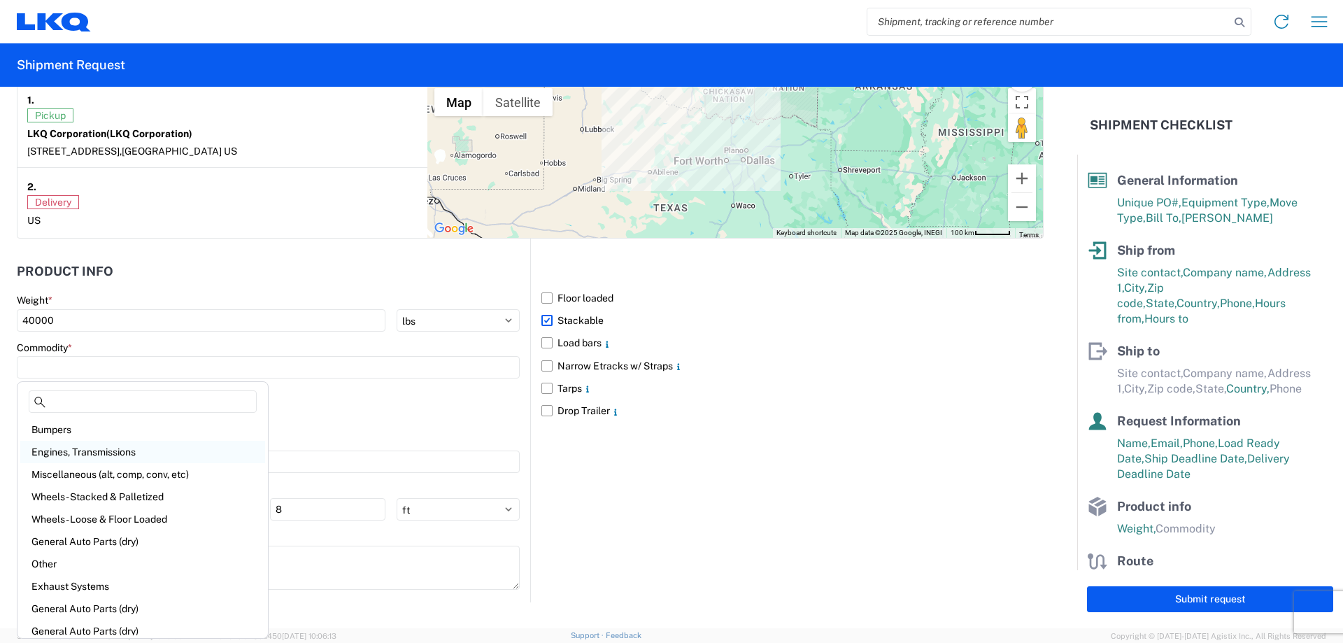
click at [115, 451] on div "Engines, Transmissions" at bounding box center [142, 452] width 245 height 22
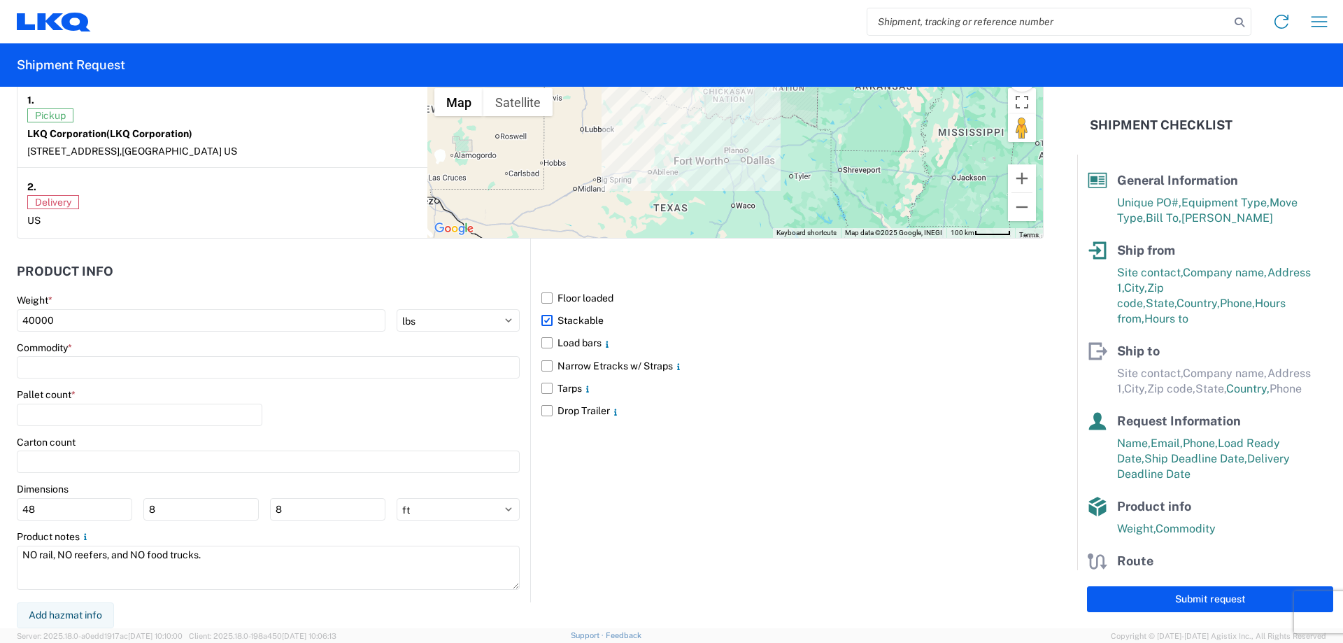
type input "Engines, Transmissions"
click at [90, 422] on input "number" at bounding box center [140, 415] width 246 height 22
type input "40"
click at [602, 506] on div "Floor loaded Stackable Load bars Narrow Etracks w/ Straps Tarps Drop Trailer" at bounding box center [787, 420] width 514 height 363
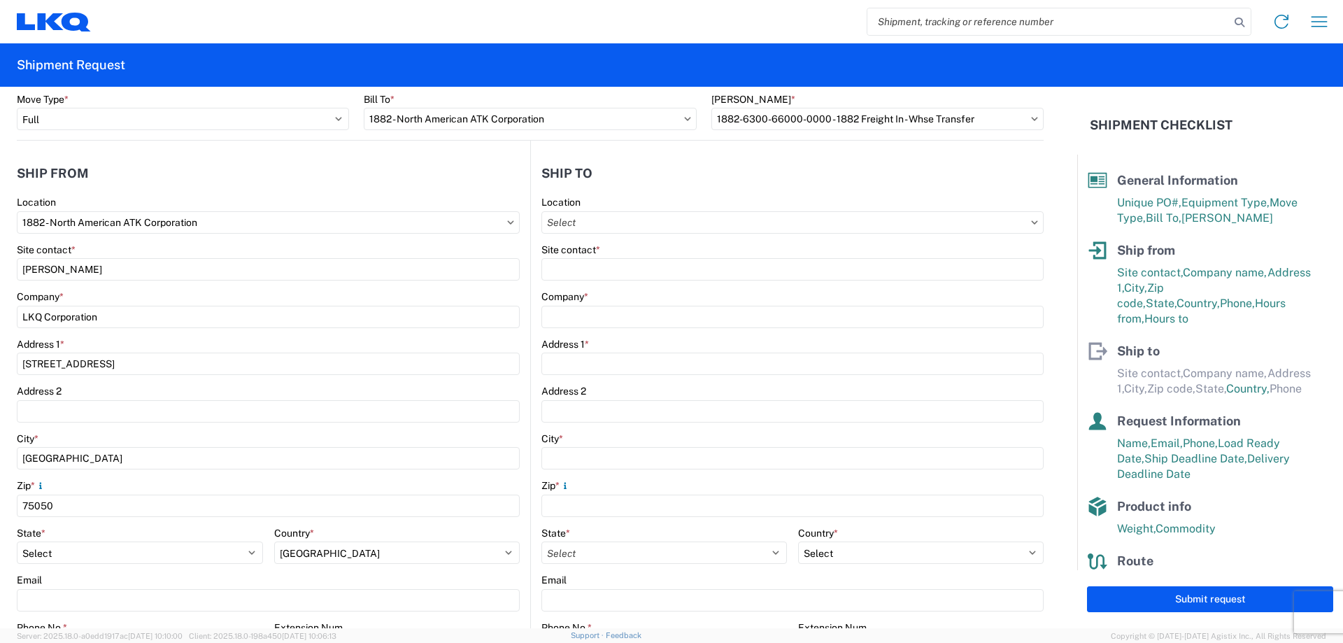
scroll to position [0, 0]
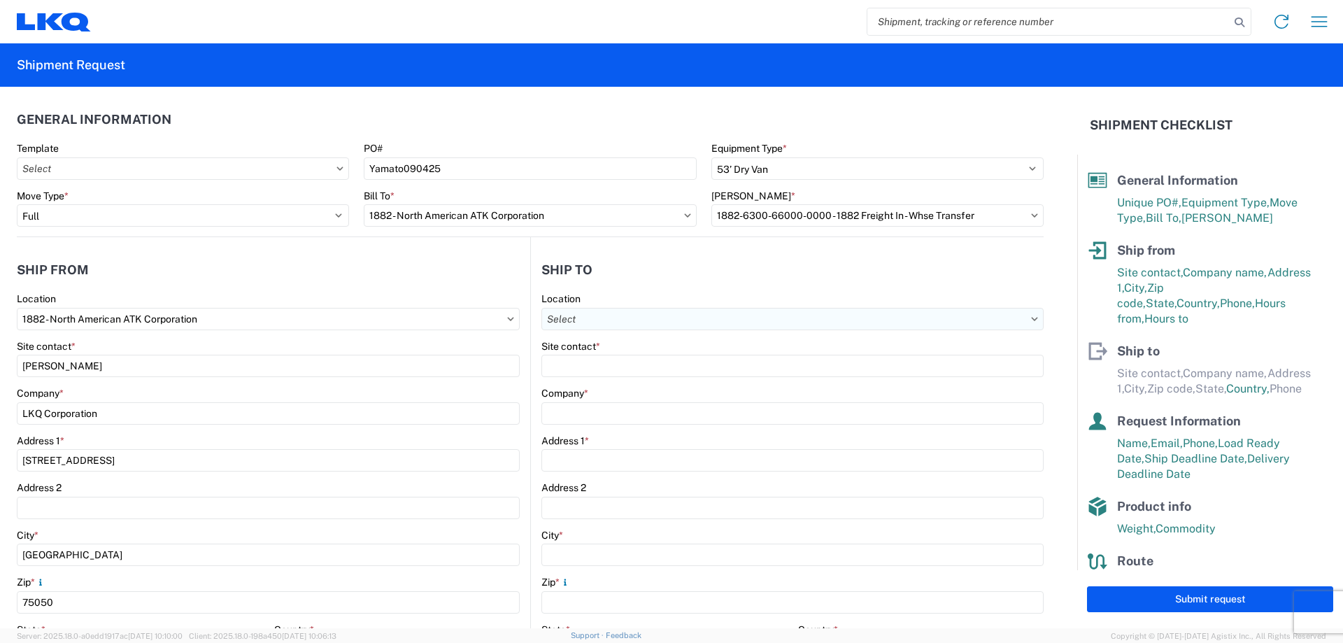
click at [661, 316] on input "Location" at bounding box center [793, 319] width 502 height 22
type input "1891"
click at [642, 385] on div "1891 - Yamato Engine Specialists" at bounding box center [662, 381] width 245 height 22
type input "1891 - Yamato Engine Specialists"
type input "[PERSON_NAME]"
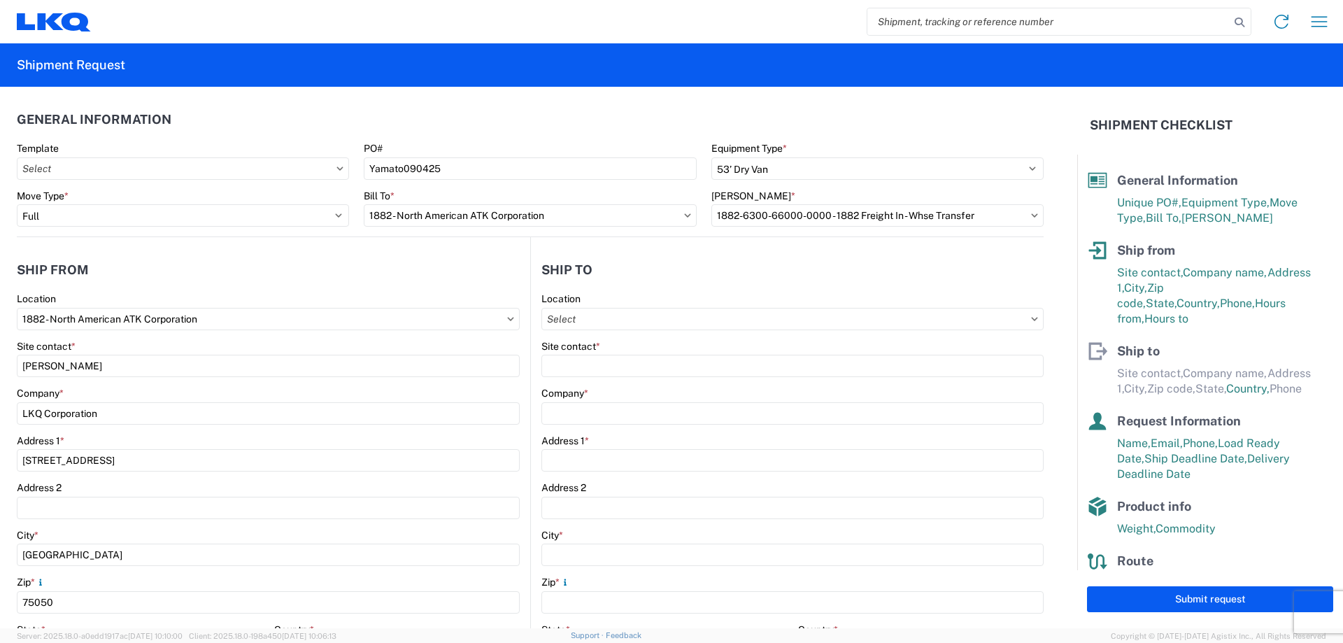
type input "LKQ Corporation"
type input "[STREET_ADDRESS]"
type input "Bellingham"
type input "98226"
type input "[EMAIL_ADDRESS][DOMAIN_NAME]"
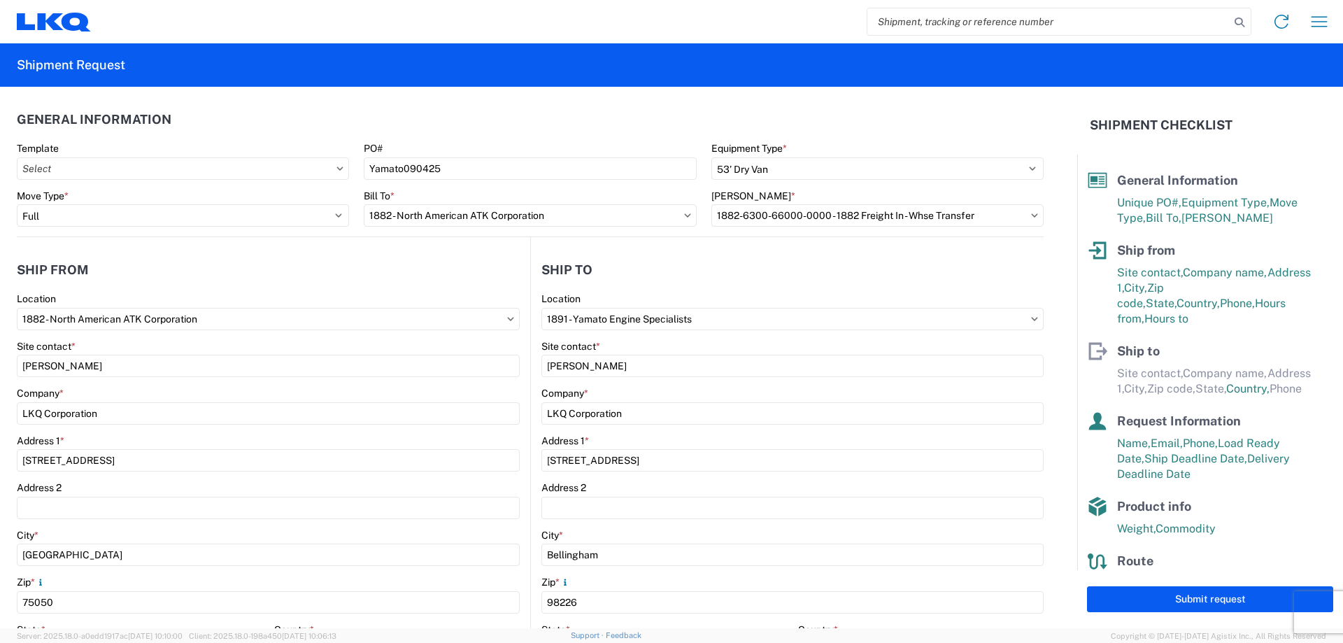
select select "US"
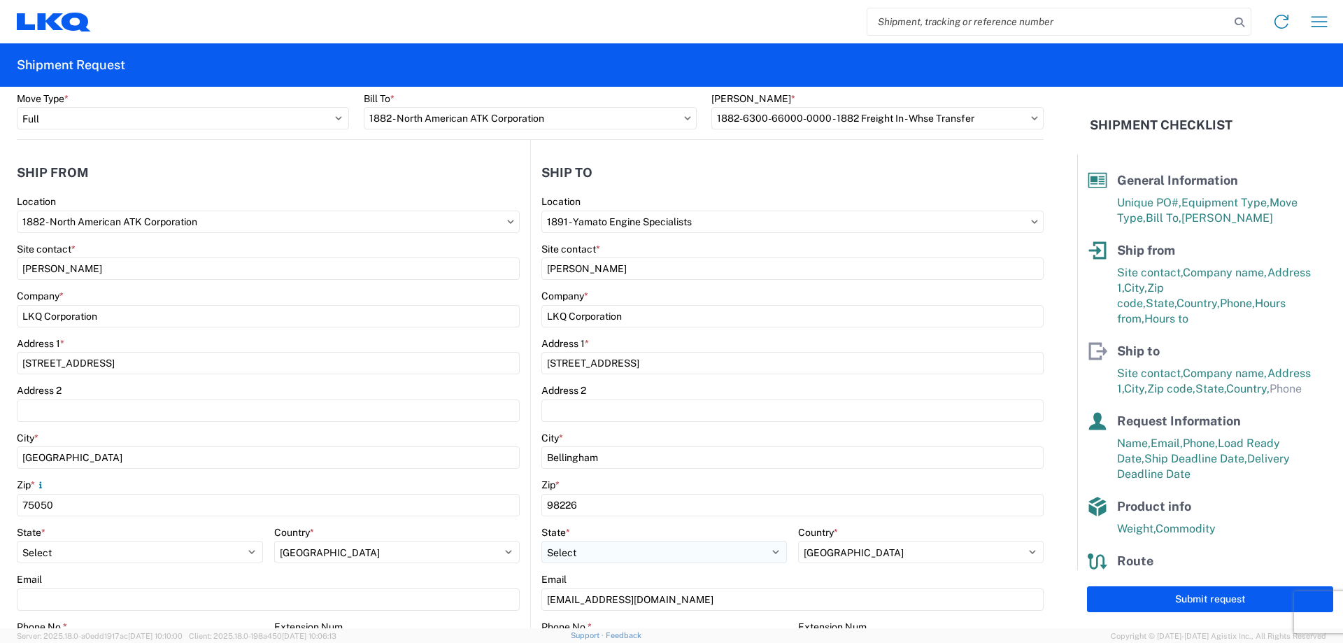
scroll to position [373, 0]
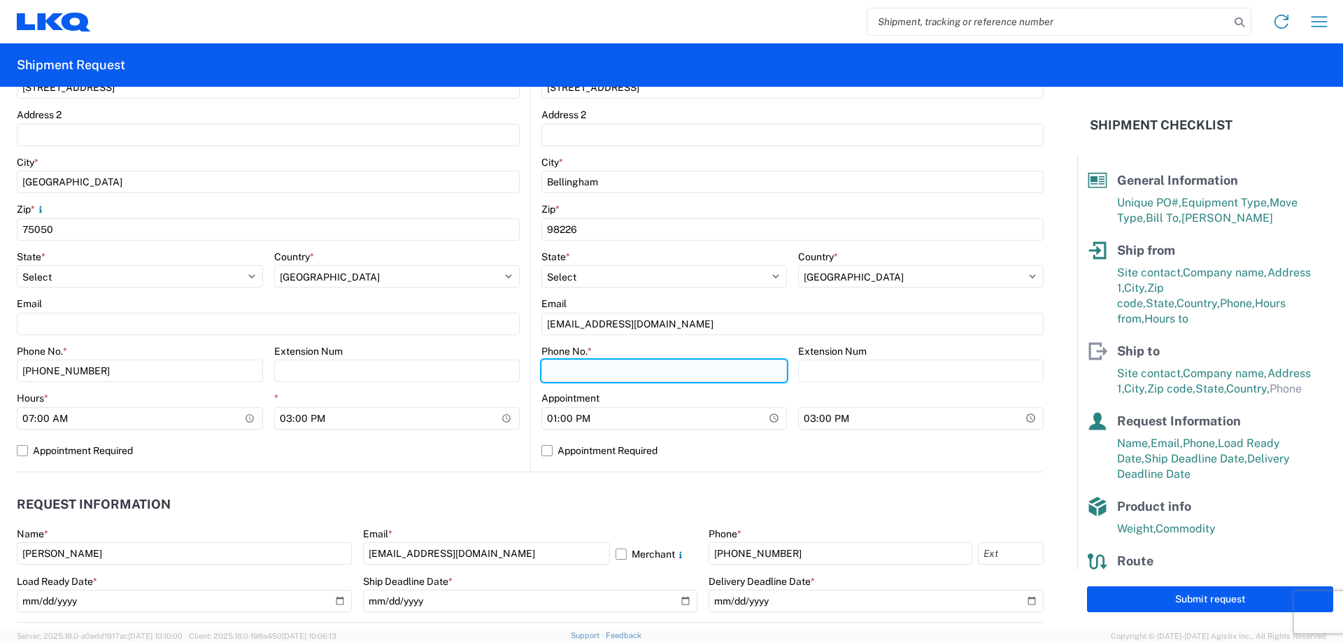
click at [641, 369] on input "Phone No. *" at bounding box center [665, 371] width 246 height 22
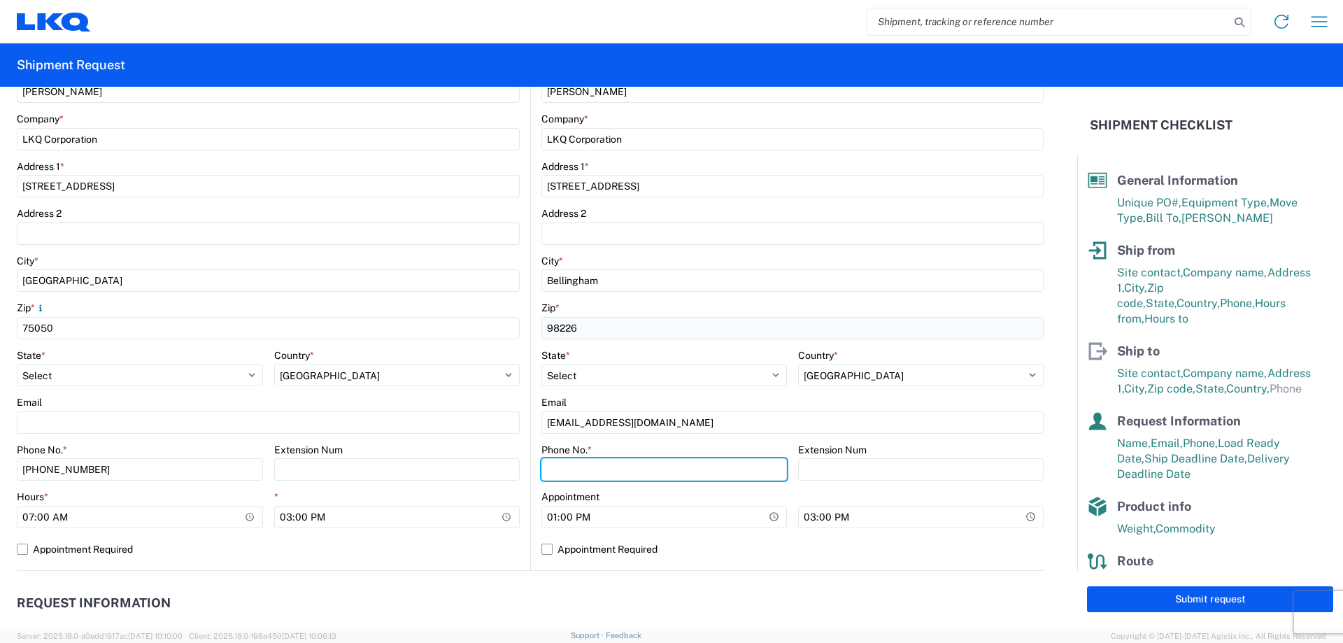
scroll to position [187, 0]
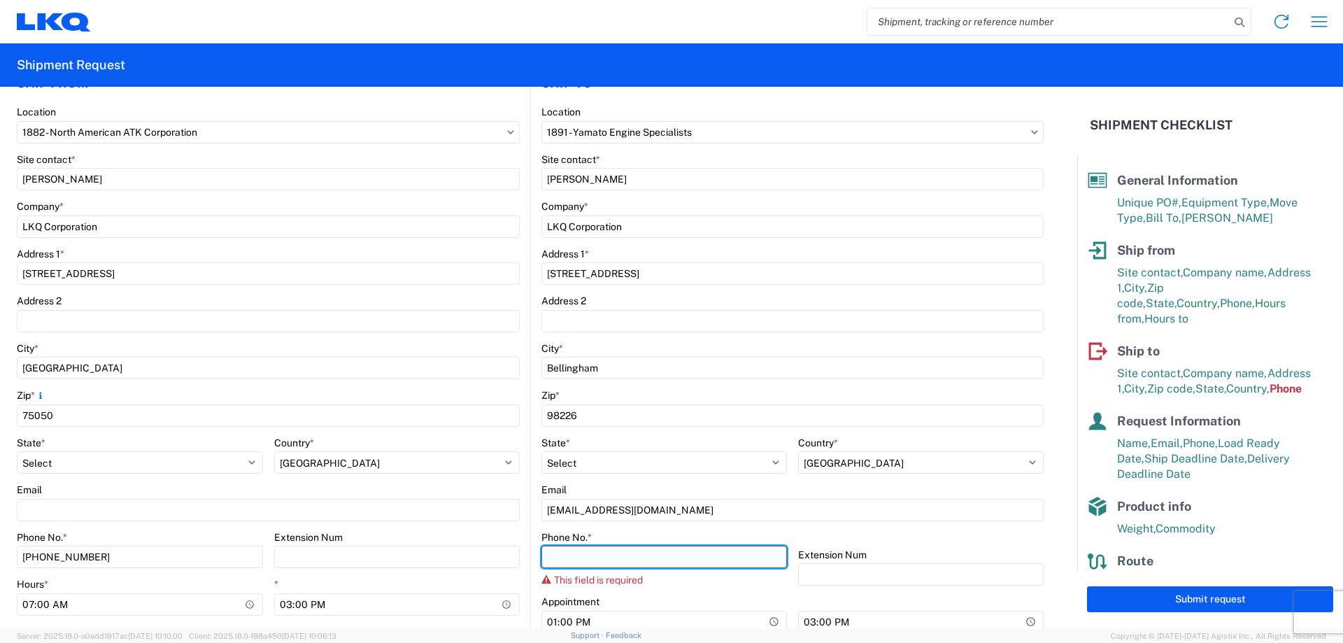
click at [599, 553] on input "Phone No. *" at bounding box center [665, 557] width 246 height 22
paste input "360) 733-1916"
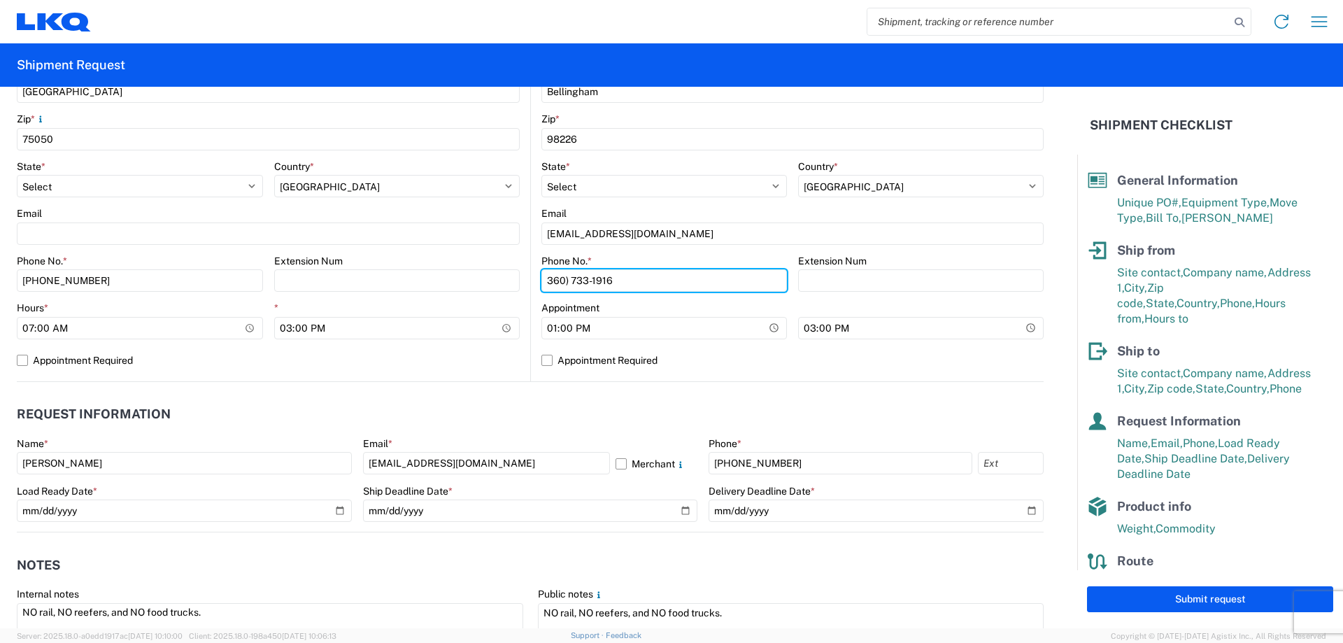
scroll to position [467, 0]
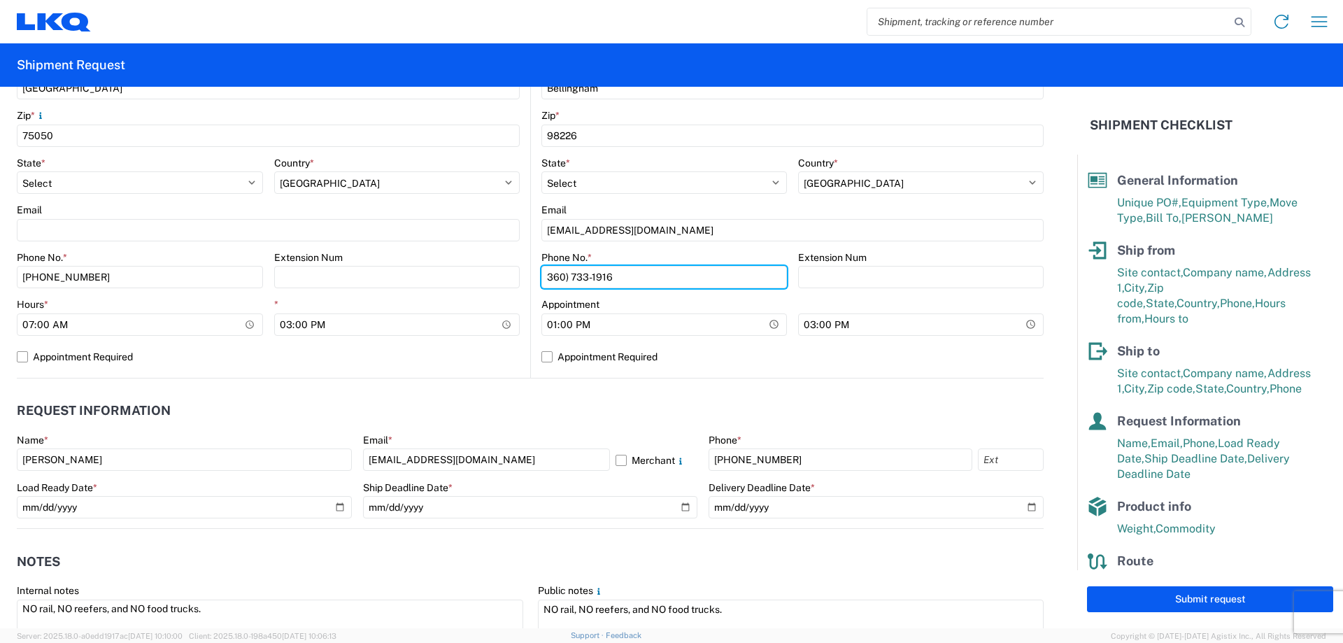
type input "360) 733-1916"
click at [562, 397] on header "Request Information" at bounding box center [530, 410] width 1027 height 31
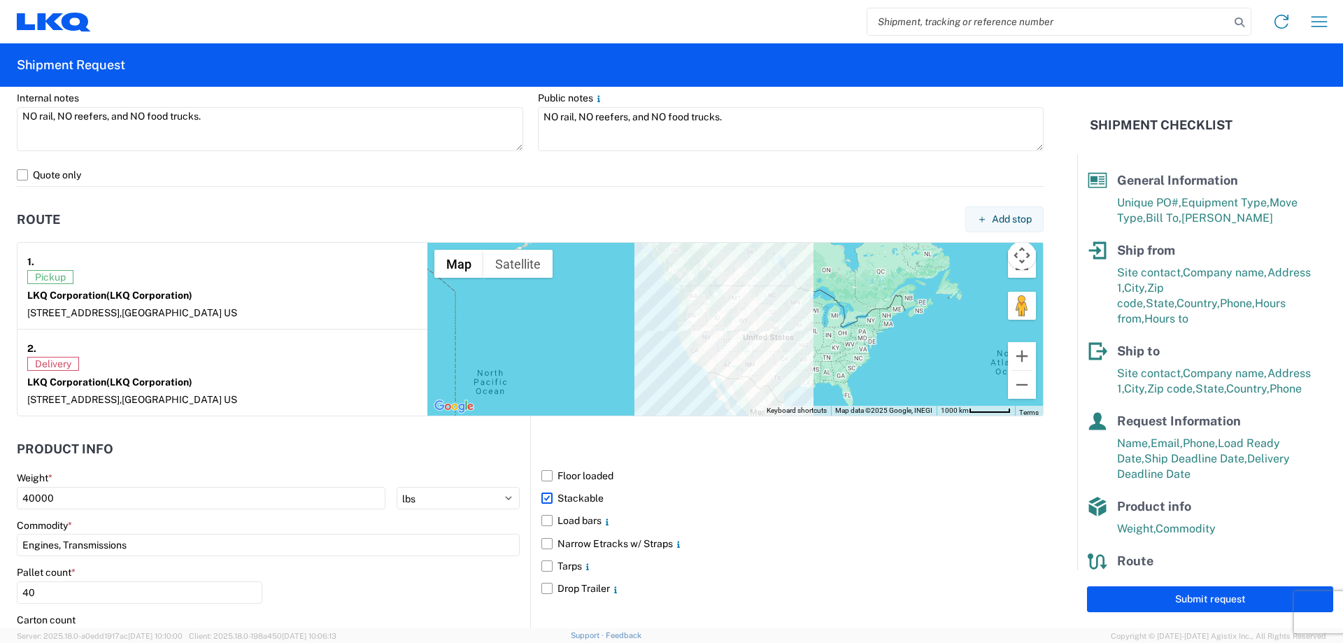
scroll to position [1137, 0]
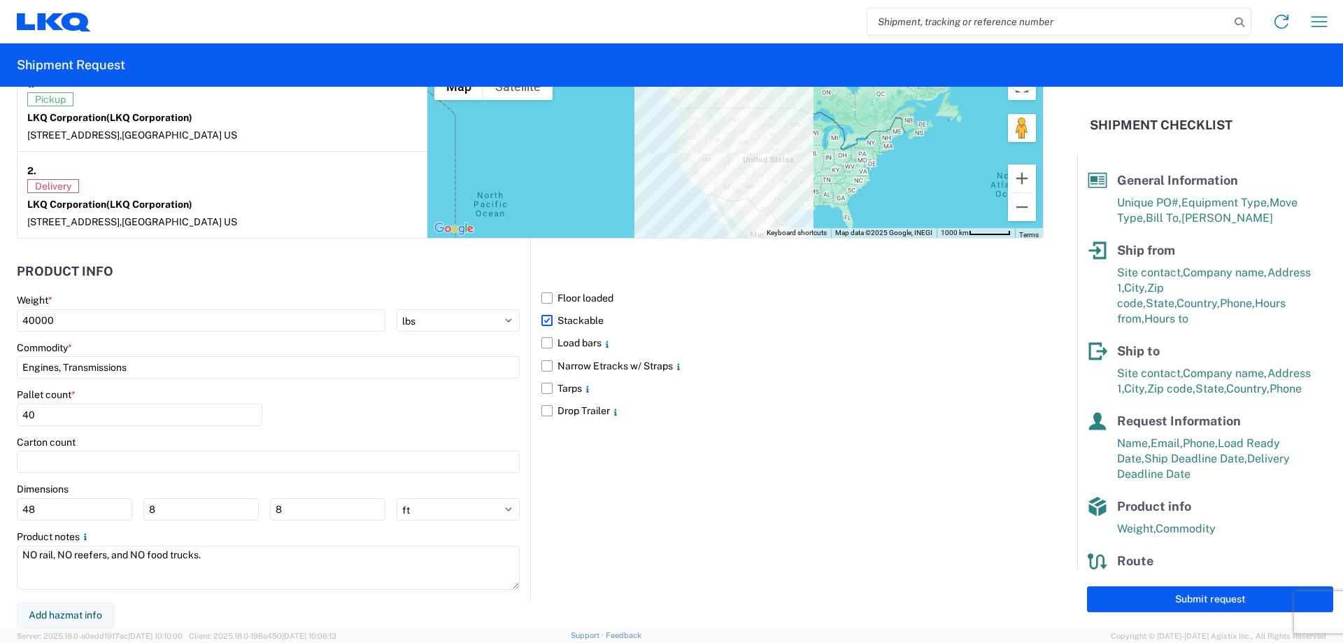
drag, startPoint x: 1123, startPoint y: 603, endPoint x: 1046, endPoint y: 555, distance: 90.8
click at [1121, 603] on button "Submit request" at bounding box center [1210, 599] width 246 height 26
select select "US"
